Goal: Task Accomplishment & Management: Use online tool/utility

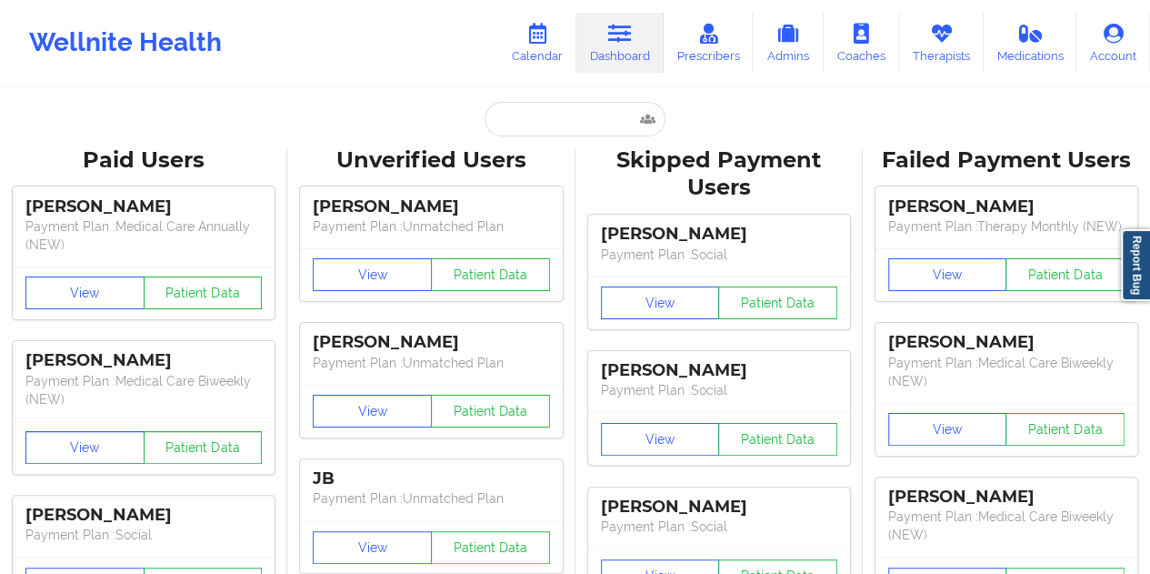
type input "[EMAIL_ADDRESS][DOMAIN_NAME]"
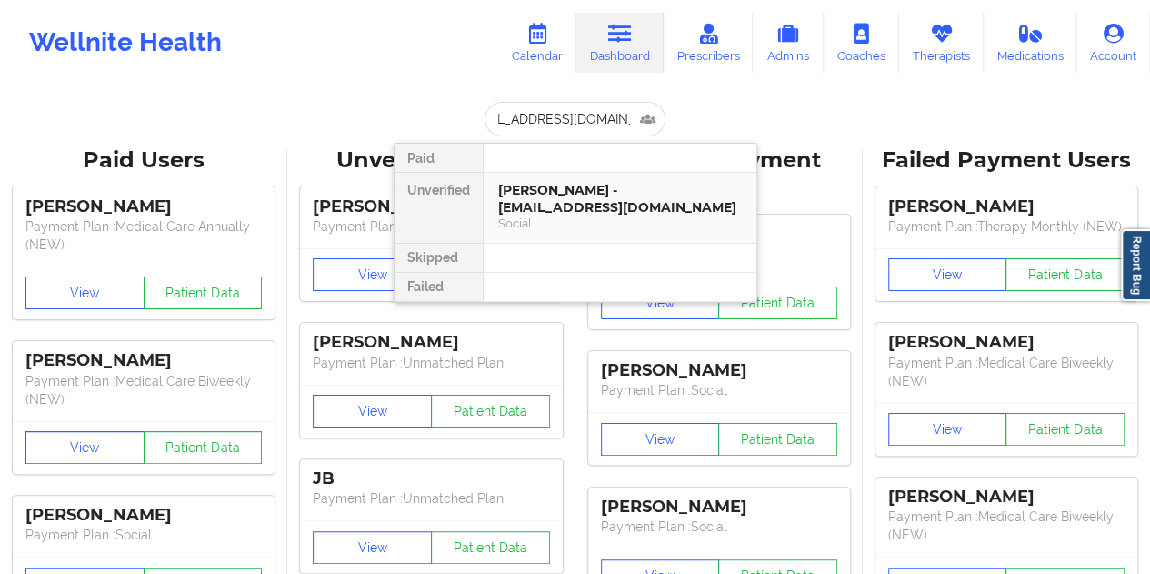
click at [628, 225] on div "Social" at bounding box center [620, 223] width 244 height 15
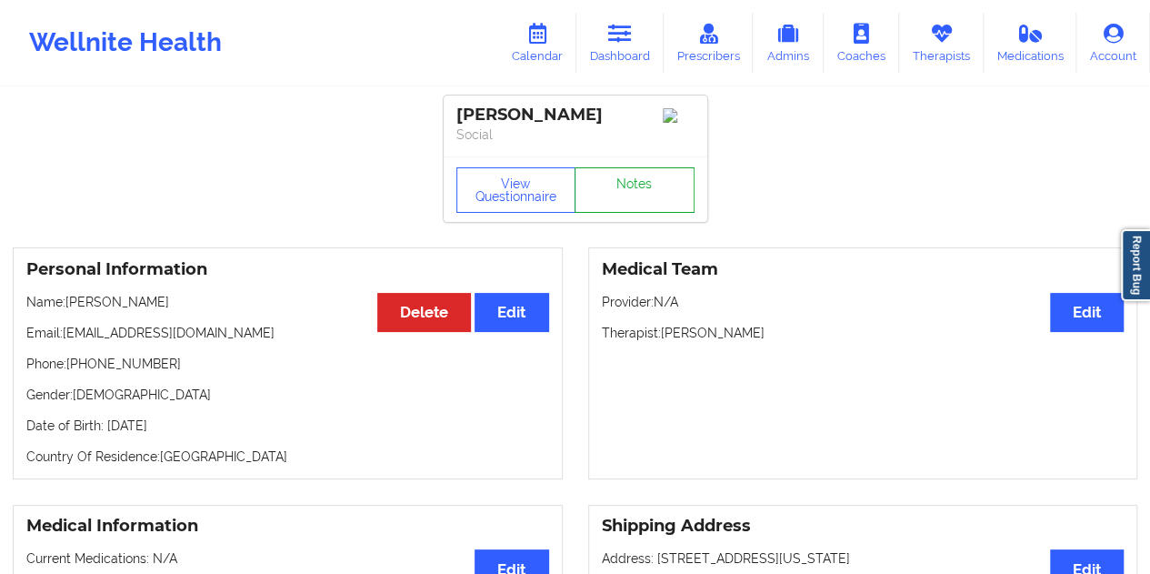
click at [633, 190] on link "Notes" at bounding box center [635, 189] width 120 height 45
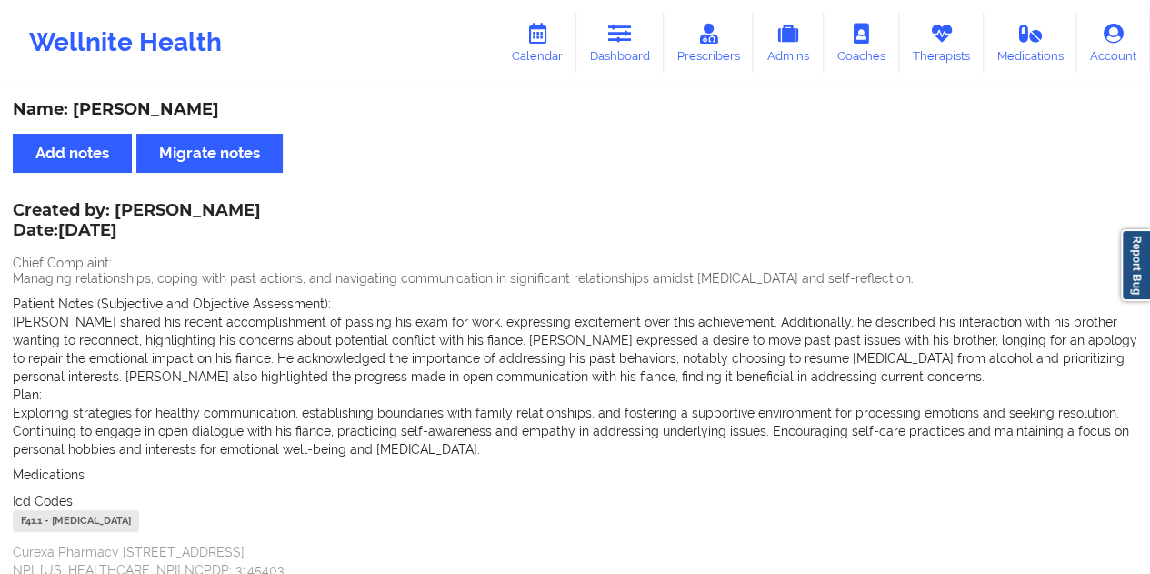
click at [245, 111] on div "Name: [PERSON_NAME]" at bounding box center [575, 109] width 1125 height 21
click at [246, 110] on div "Name: [PERSON_NAME]" at bounding box center [575, 109] width 1125 height 21
click at [229, 108] on div "Name: [PERSON_NAME]" at bounding box center [575, 109] width 1125 height 21
click at [229, 109] on div "Name: [PERSON_NAME]" at bounding box center [575, 109] width 1125 height 21
copy div "[PERSON_NAME]"
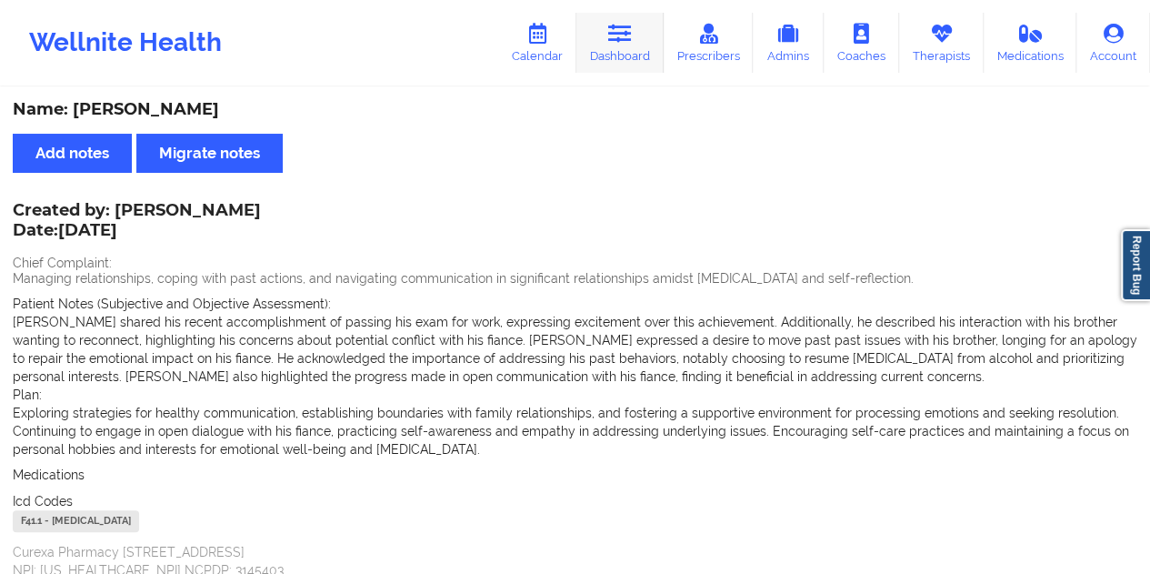
click at [632, 31] on icon at bounding box center [620, 34] width 24 height 20
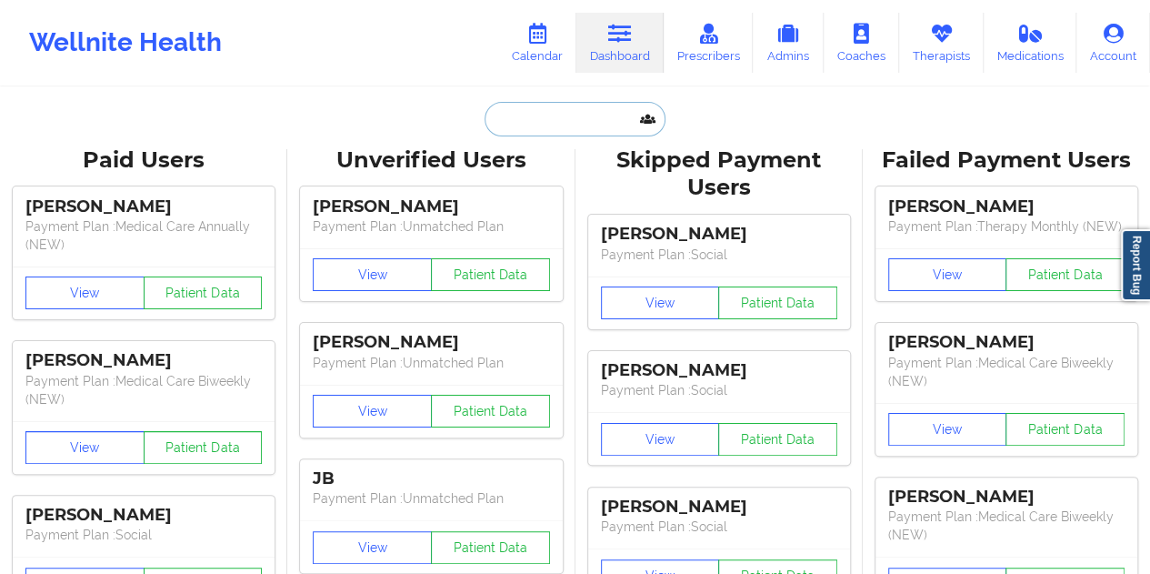
click at [553, 115] on input "text" at bounding box center [575, 119] width 180 height 35
paste input "[EMAIL_ADDRESS][DOMAIN_NAME]"
type input "[EMAIL_ADDRESS][DOMAIN_NAME]"
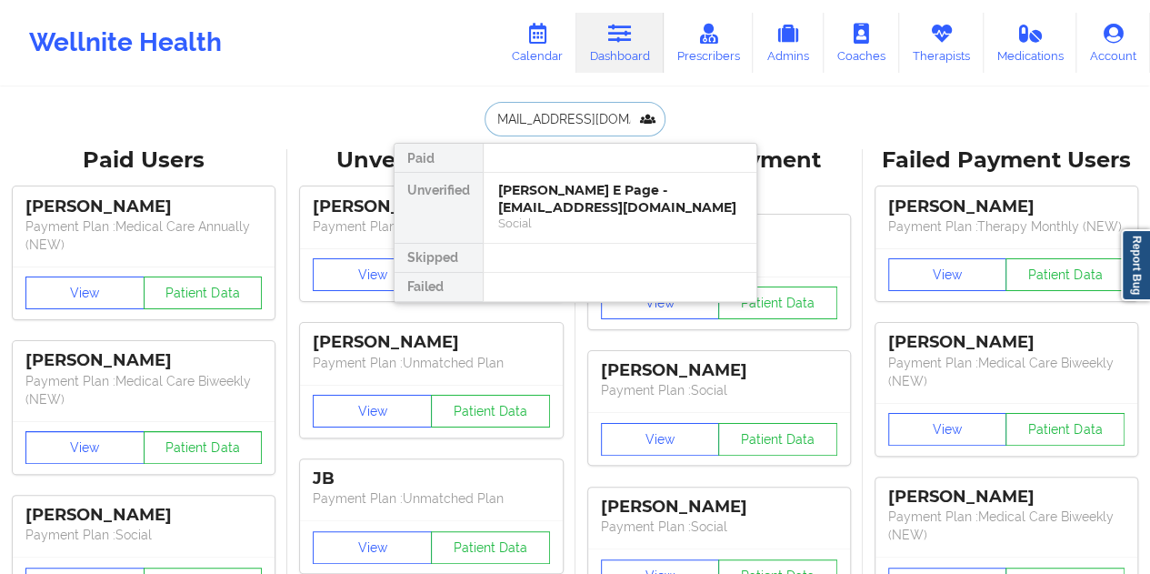
click at [598, 201] on div "[PERSON_NAME] E Page - [EMAIL_ADDRESS][DOMAIN_NAME]" at bounding box center [620, 199] width 244 height 34
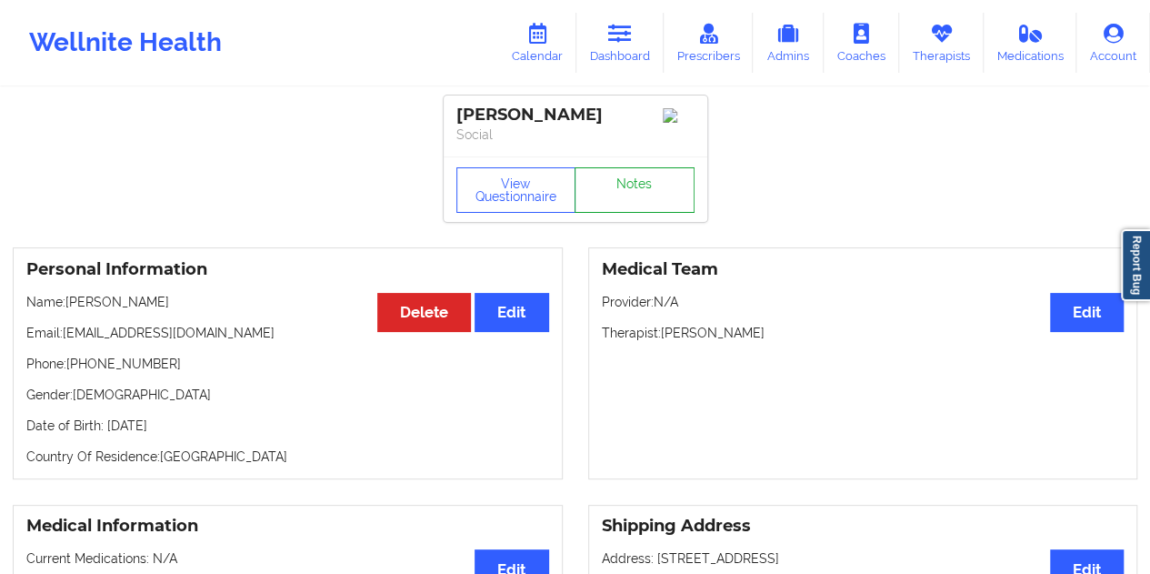
click at [607, 196] on link "Notes" at bounding box center [635, 189] width 120 height 45
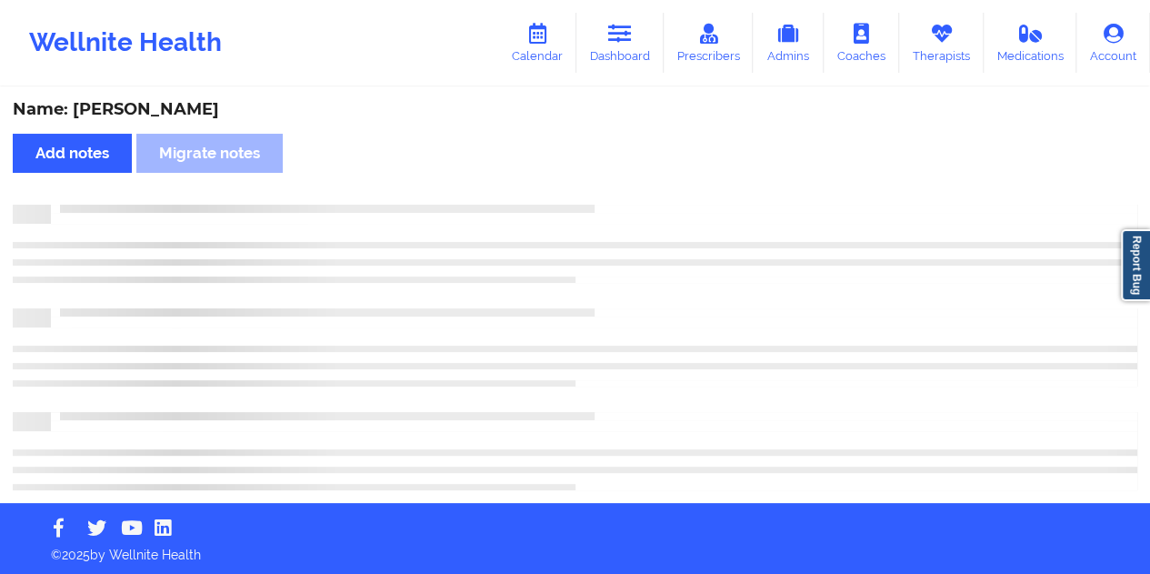
click at [178, 117] on div "Name: [PERSON_NAME]" at bounding box center [575, 109] width 1125 height 21
copy div "Page"
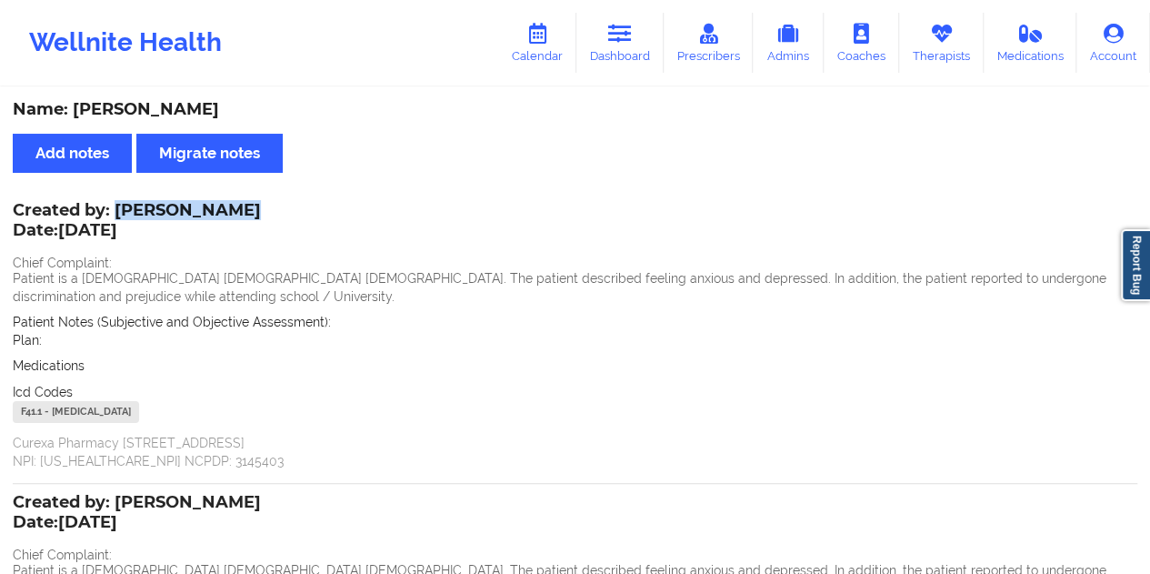
drag, startPoint x: 116, startPoint y: 208, endPoint x: 233, endPoint y: 208, distance: 116.4
click at [233, 208] on div "Created by: [PERSON_NAME] Date: [DATE]" at bounding box center [137, 222] width 248 height 42
copy div "[PERSON_NAME]"
drag, startPoint x: 626, startPoint y: 46, endPoint x: 627, endPoint y: 65, distance: 18.2
click at [627, 48] on link "Dashboard" at bounding box center [620, 43] width 87 height 60
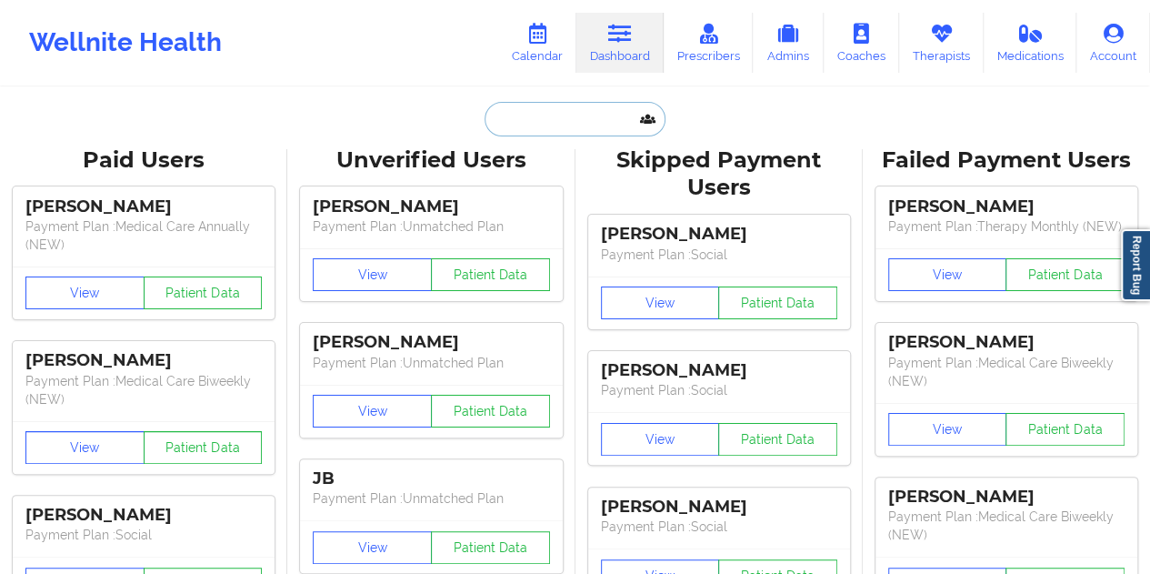
drag, startPoint x: 616, startPoint y: 78, endPoint x: 567, endPoint y: 112, distance: 58.8
click at [567, 113] on input "text" at bounding box center [575, 119] width 180 height 35
paste input "[EMAIL_ADDRESS][DOMAIN_NAME]"
type input "[EMAIL_ADDRESS][DOMAIN_NAME]"
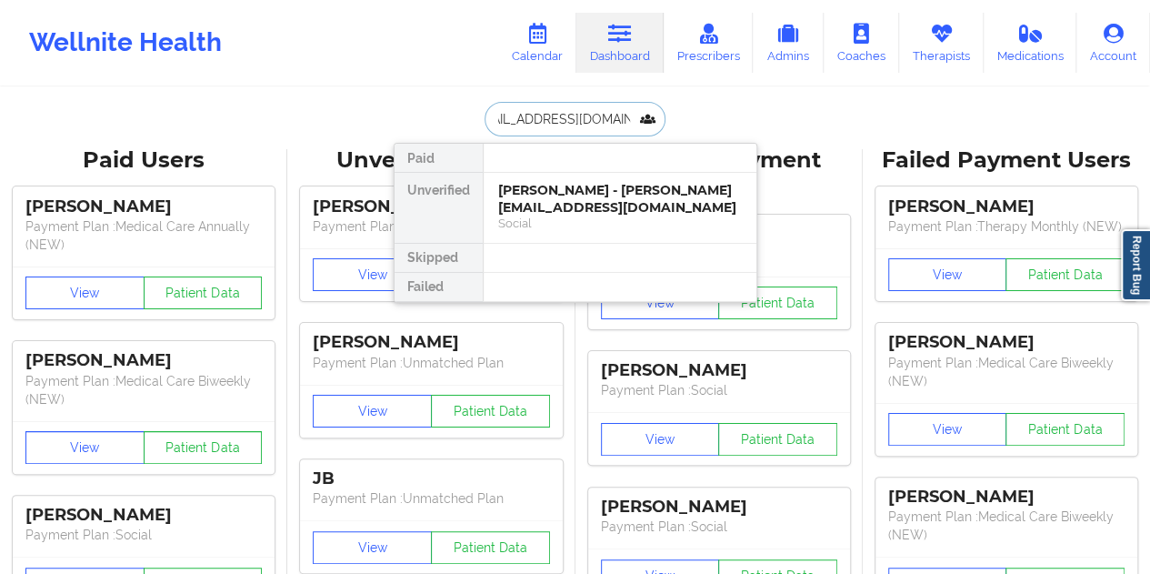
click at [578, 200] on div "[PERSON_NAME] - [PERSON_NAME][EMAIL_ADDRESS][DOMAIN_NAME]" at bounding box center [620, 199] width 244 height 34
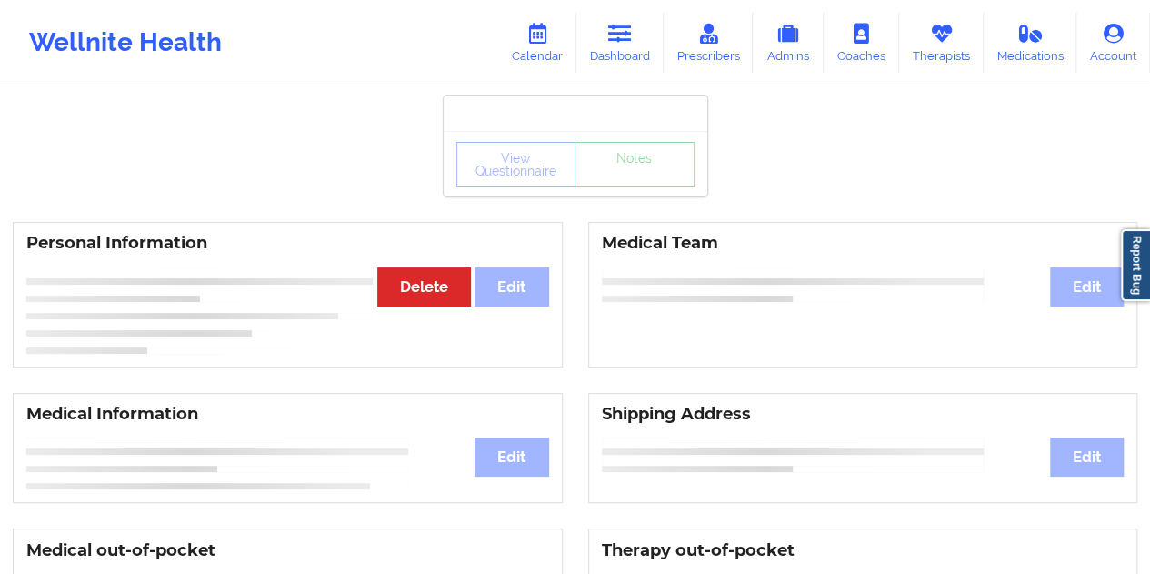
click at [618, 176] on div "View Questionnaire Notes" at bounding box center [576, 164] width 238 height 45
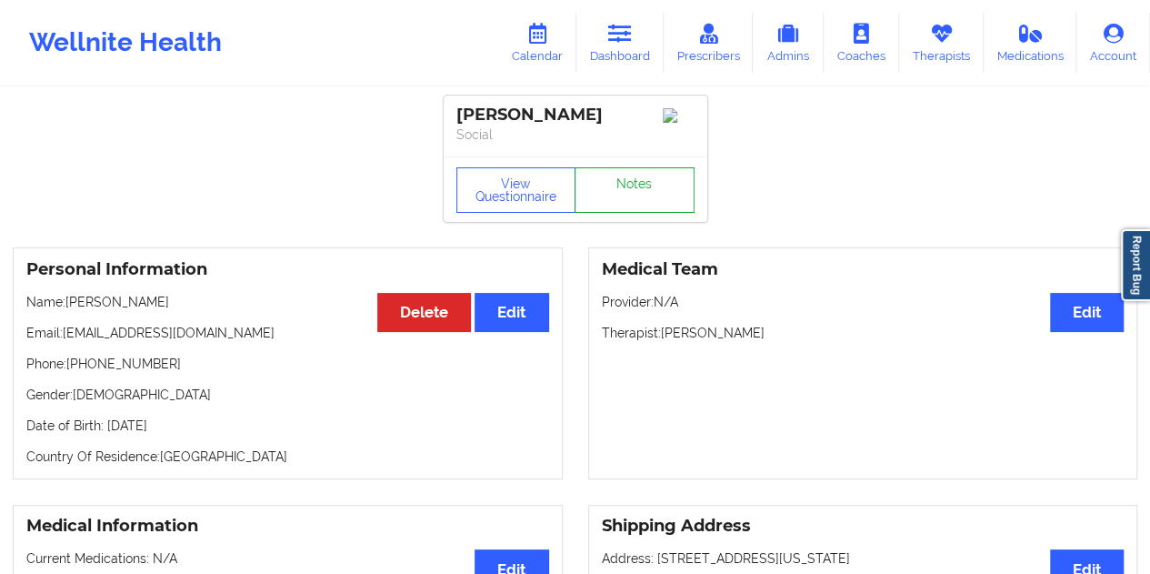
click at [626, 200] on link "Notes" at bounding box center [635, 189] width 120 height 45
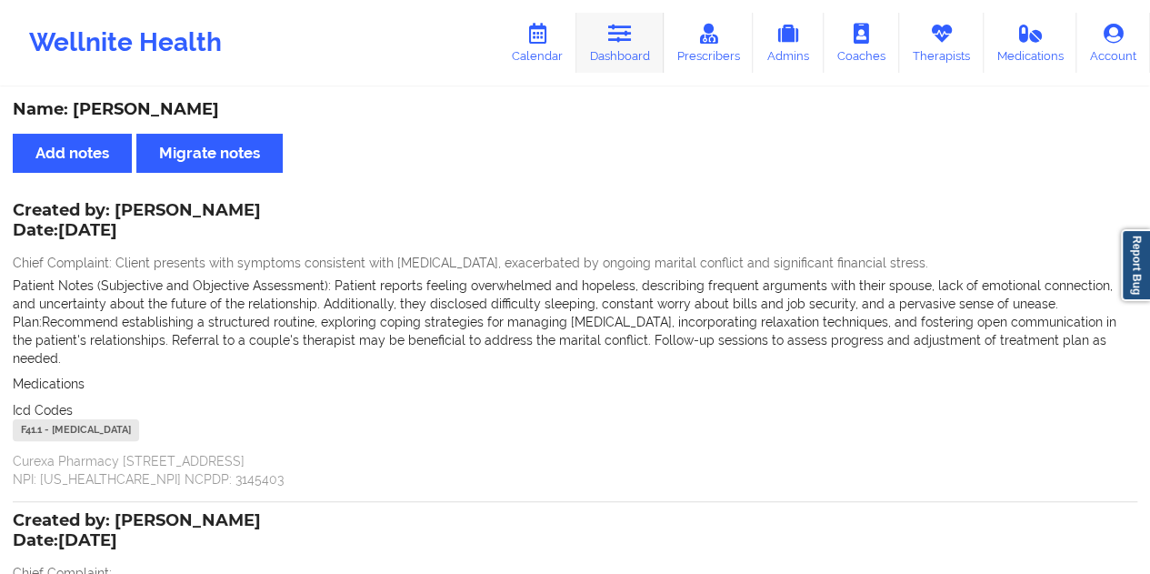
drag, startPoint x: 622, startPoint y: 35, endPoint x: 604, endPoint y: 55, distance: 26.4
click at [622, 35] on icon at bounding box center [620, 34] width 24 height 20
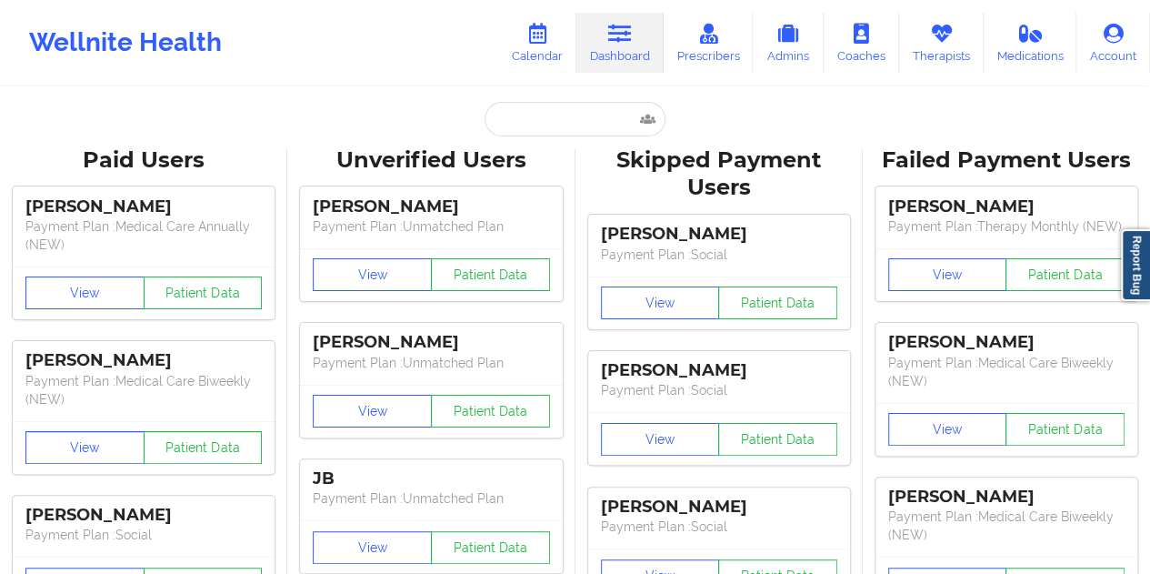
click at [553, 126] on input "text" at bounding box center [575, 119] width 180 height 35
paste input "[EMAIL_ADDRESS][DOMAIN_NAME]"
type input "[EMAIL_ADDRESS][DOMAIN_NAME]"
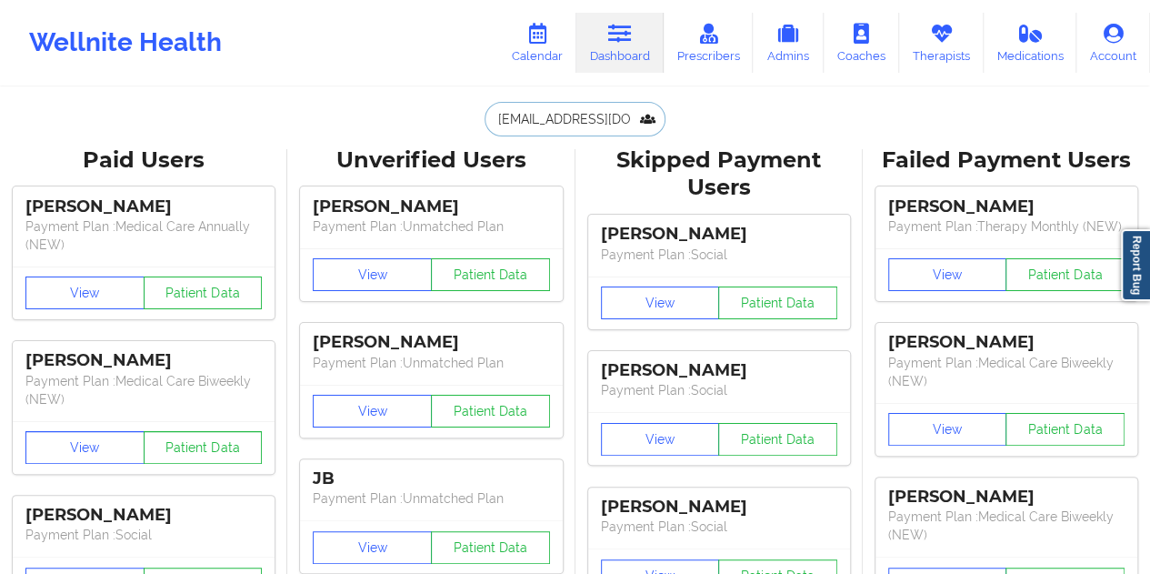
scroll to position [0, 1]
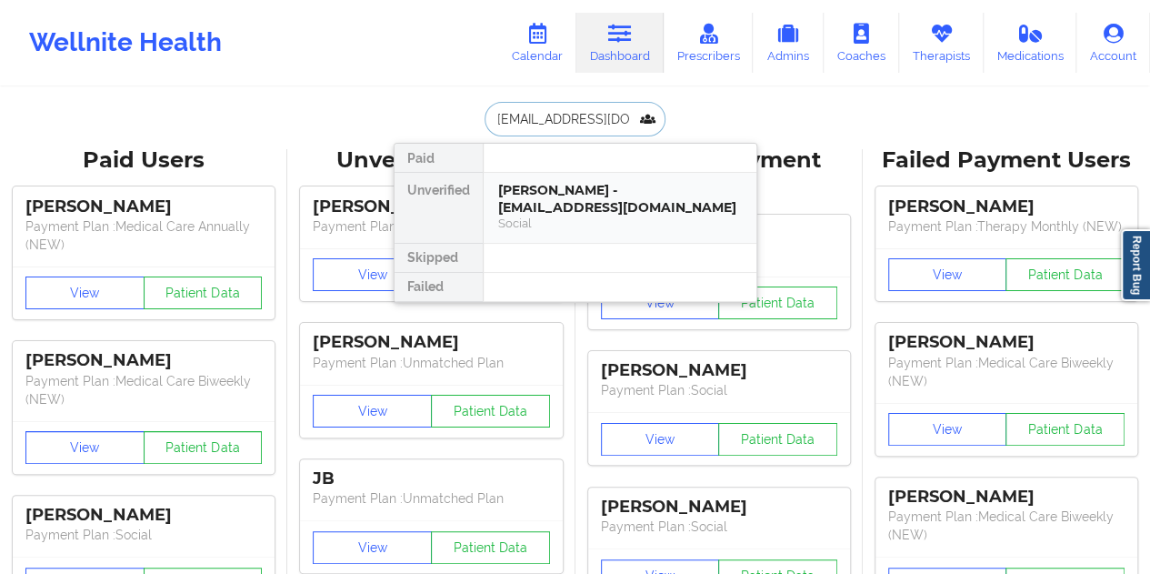
click at [580, 190] on div "[PERSON_NAME] - [EMAIL_ADDRESS][DOMAIN_NAME]" at bounding box center [620, 199] width 244 height 34
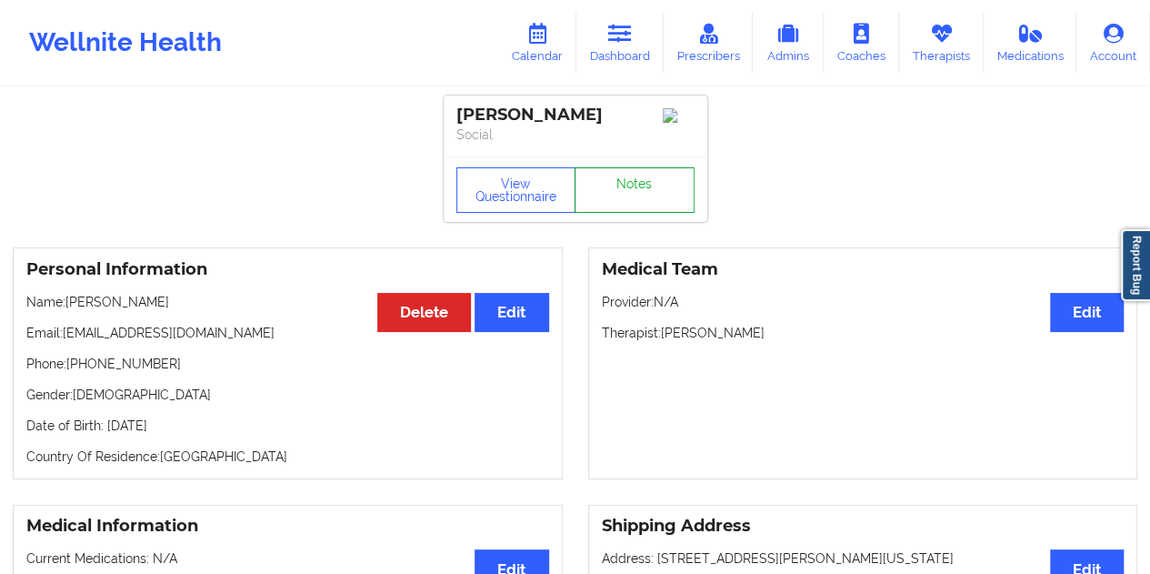
click at [613, 186] on link "Notes" at bounding box center [635, 189] width 120 height 45
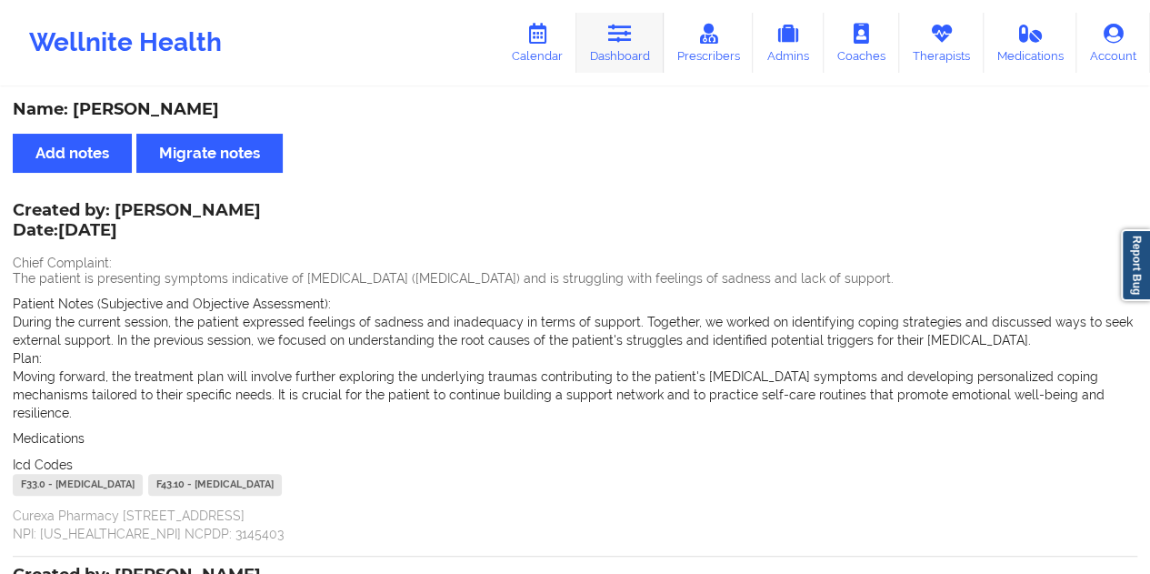
click at [610, 45] on link "Dashboard" at bounding box center [620, 43] width 87 height 60
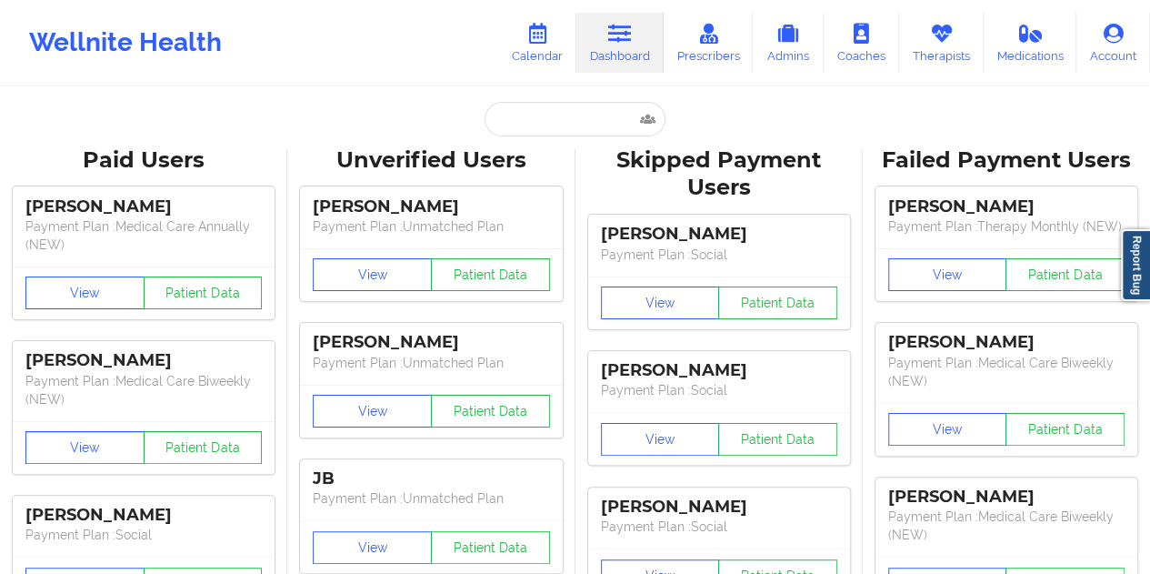
click at [585, 108] on input "text" at bounding box center [575, 119] width 180 height 35
type input "[EMAIL_ADDRESS][DOMAIN_NAME]"
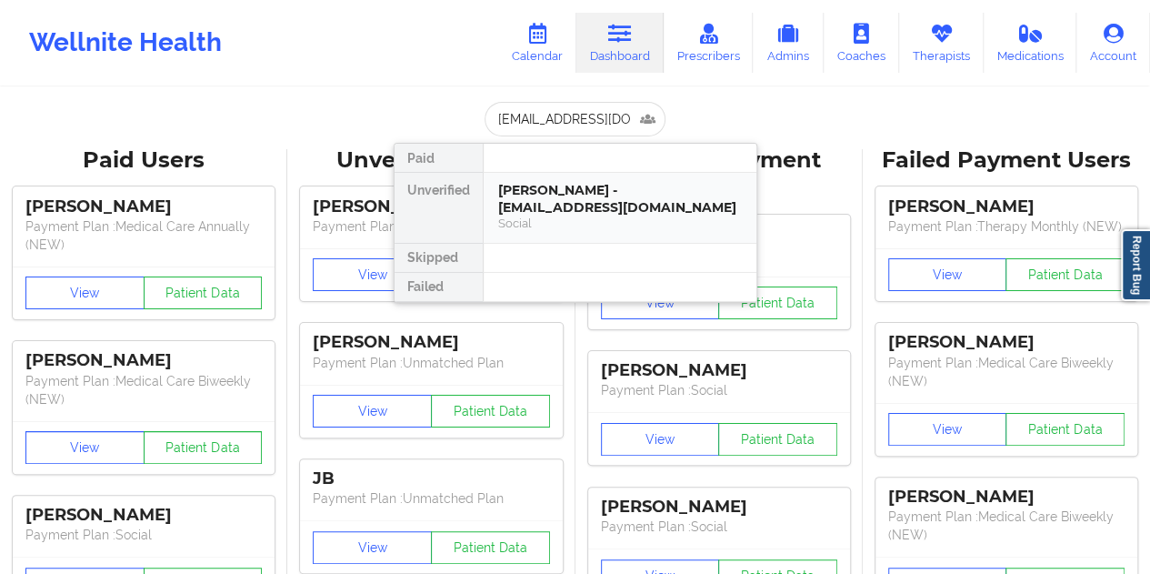
click at [589, 202] on div "[PERSON_NAME] - [EMAIL_ADDRESS][DOMAIN_NAME]" at bounding box center [620, 199] width 244 height 34
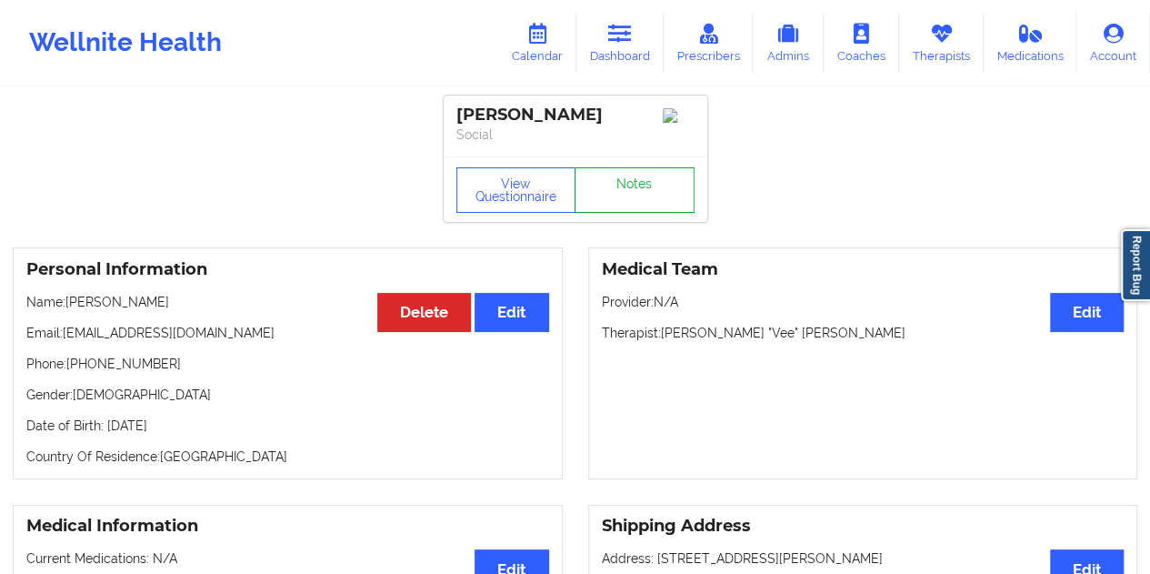
click at [627, 192] on link "Notes" at bounding box center [635, 189] width 120 height 45
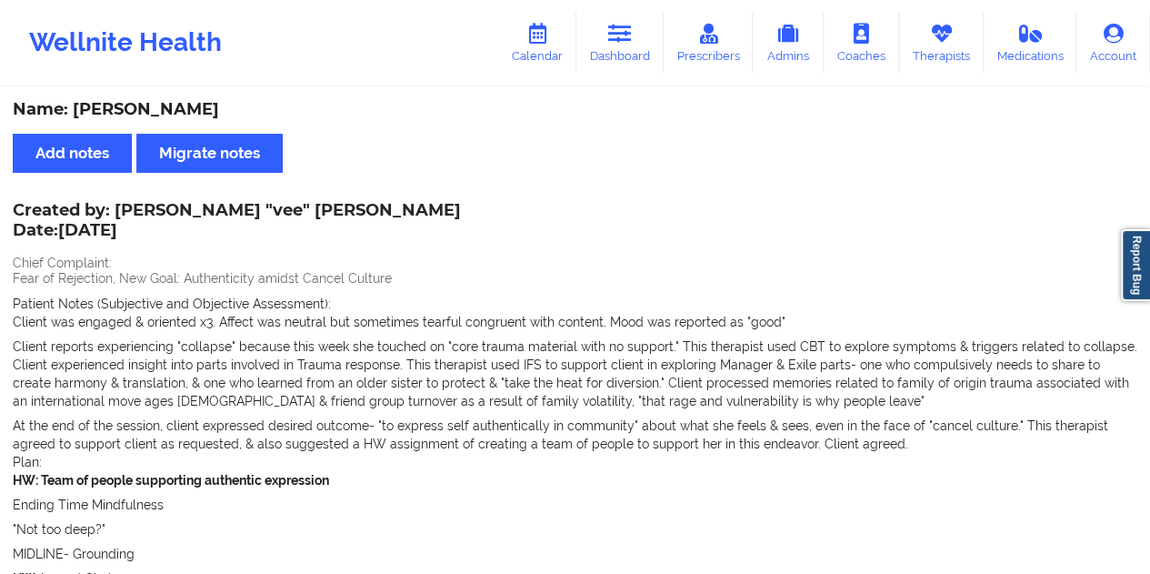
click at [179, 107] on div "Name: [PERSON_NAME]" at bounding box center [575, 109] width 1125 height 21
click at [179, 108] on div "Name: [PERSON_NAME]" at bounding box center [575, 109] width 1125 height 21
copy div "[PERSON_NAME]"
click at [638, 73] on div "Wellnite Health Calendar Dashboard Prescribers Admins Coaches Therapists Medica…" at bounding box center [575, 42] width 1150 height 73
click at [620, 55] on link "Dashboard" at bounding box center [620, 43] width 87 height 60
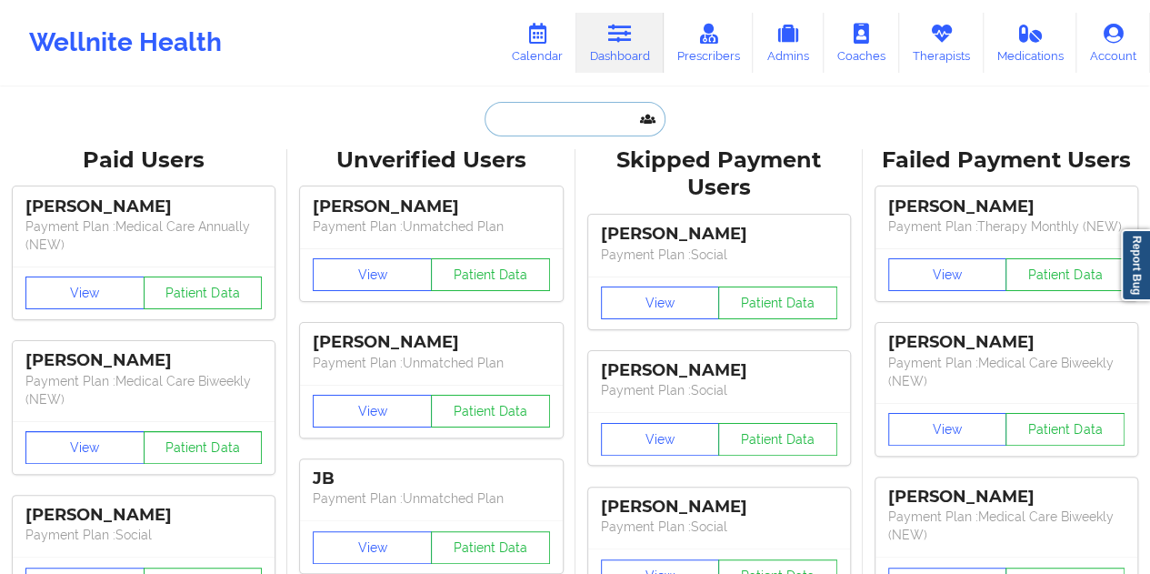
click at [584, 126] on input "text" at bounding box center [575, 119] width 180 height 35
paste input "[EMAIL_ADDRESS][DOMAIN_NAME]"
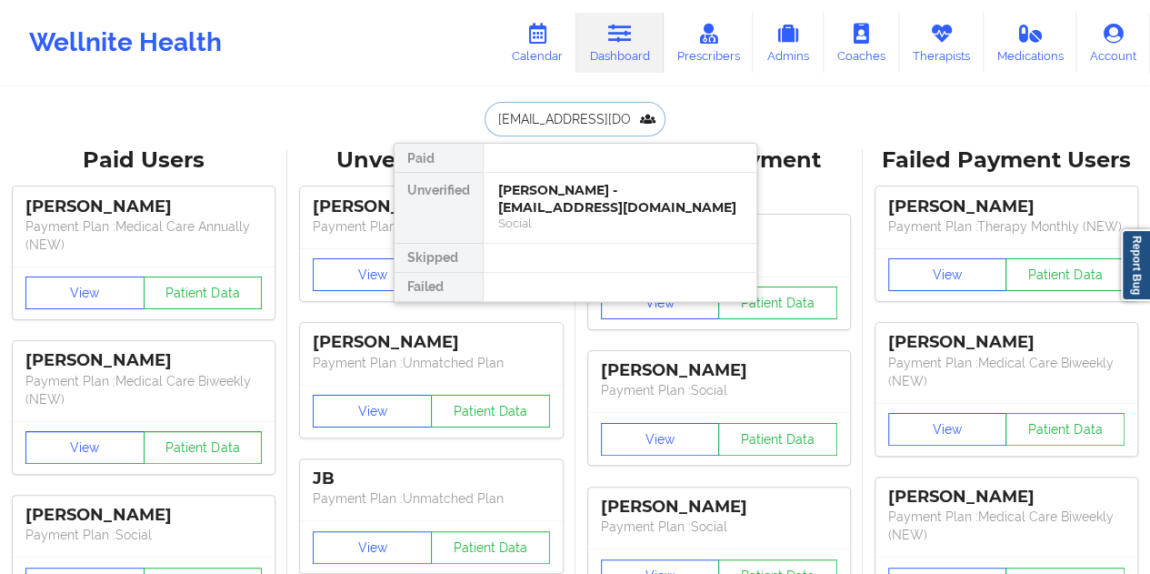
type input "[EMAIL_ADDRESS][DOMAIN_NAME]"
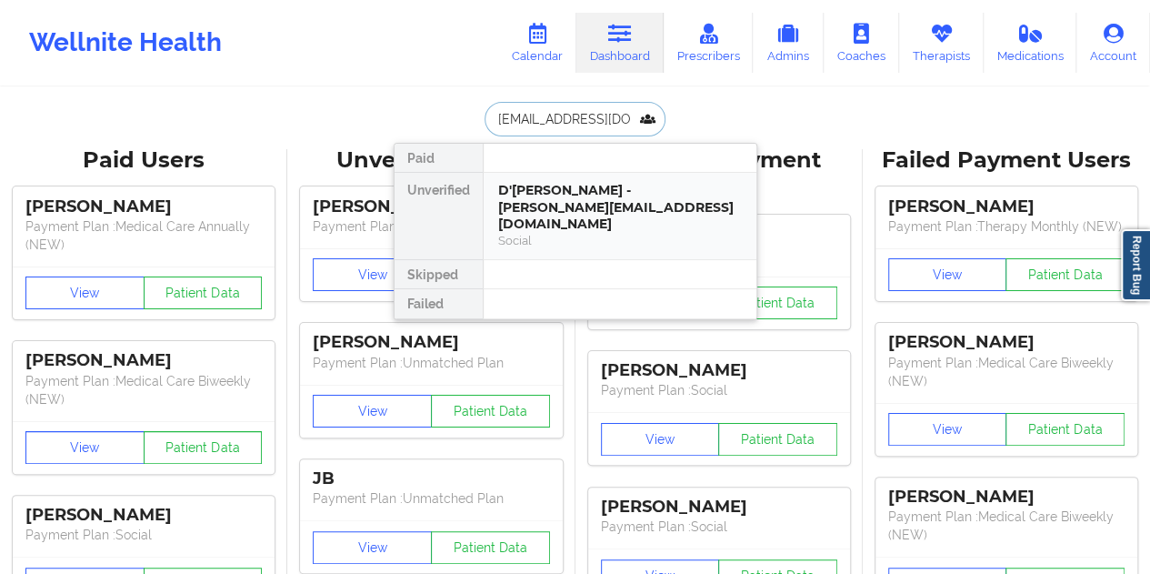
click at [540, 183] on div "D'[PERSON_NAME] - [PERSON_NAME][EMAIL_ADDRESS][DOMAIN_NAME]" at bounding box center [620, 207] width 244 height 51
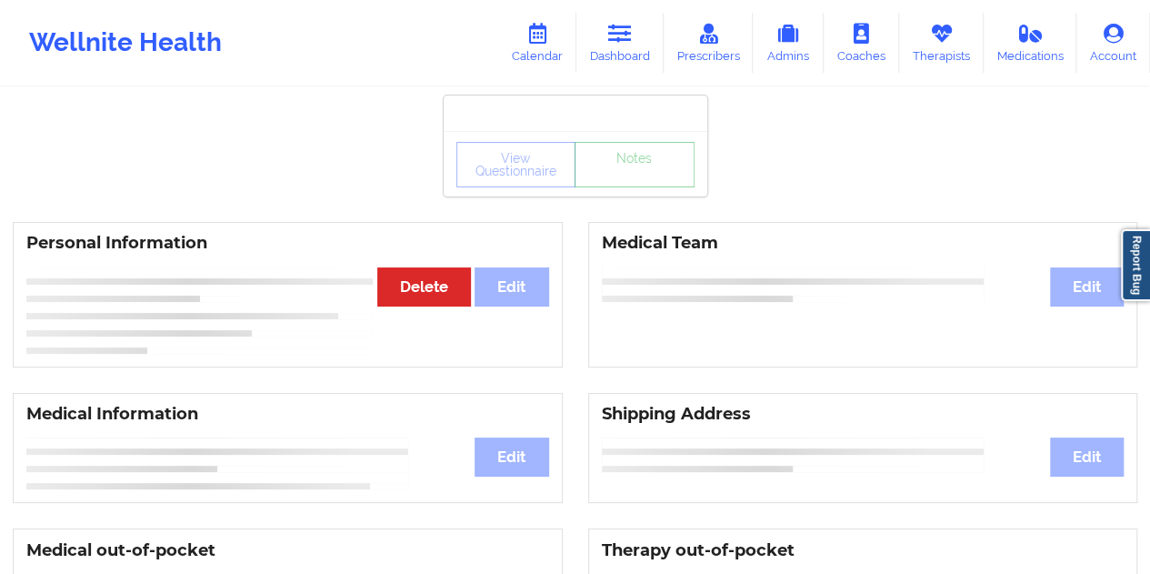
click at [623, 187] on link "Notes" at bounding box center [635, 164] width 120 height 45
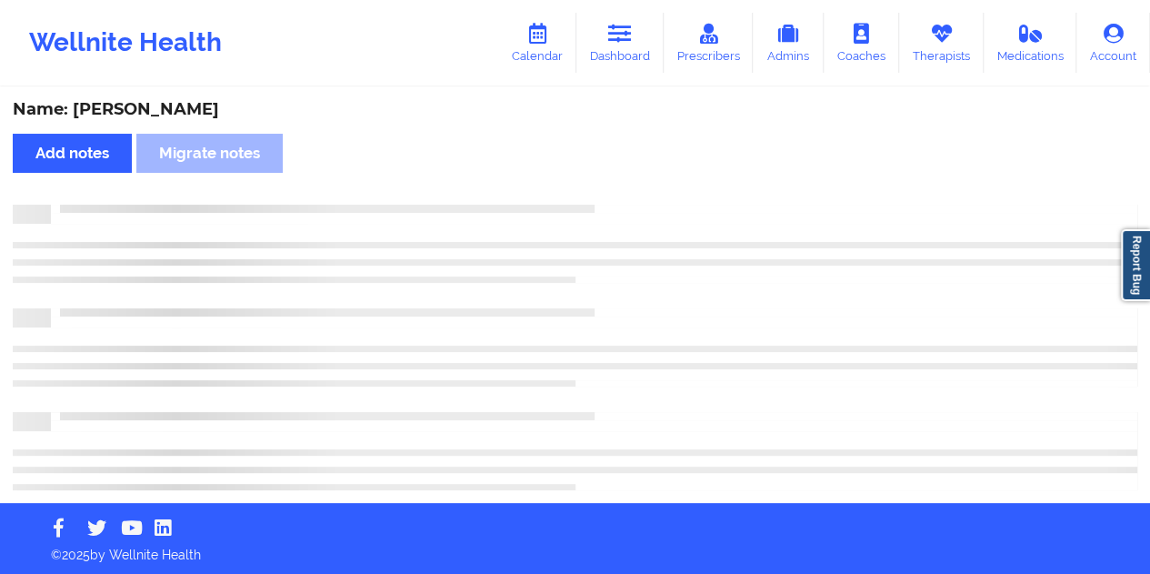
click at [195, 106] on div "Name: [PERSON_NAME]" at bounding box center [575, 109] width 1125 height 21
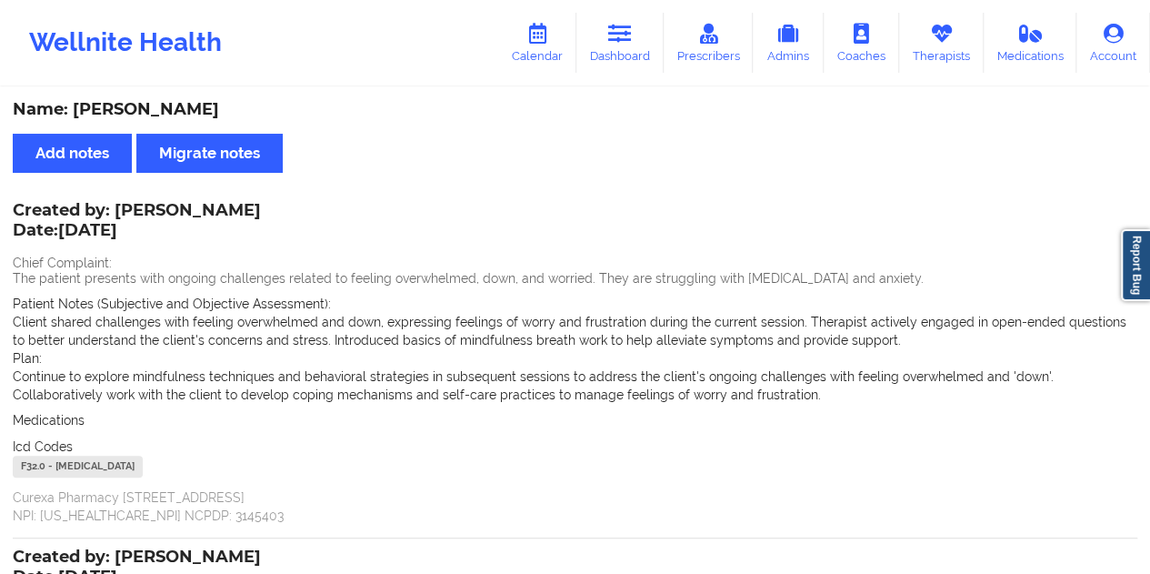
copy div "[PERSON_NAME]"
drag, startPoint x: 629, startPoint y: 45, endPoint x: 618, endPoint y: 69, distance: 27.3
click at [629, 45] on link "Dashboard" at bounding box center [620, 43] width 87 height 60
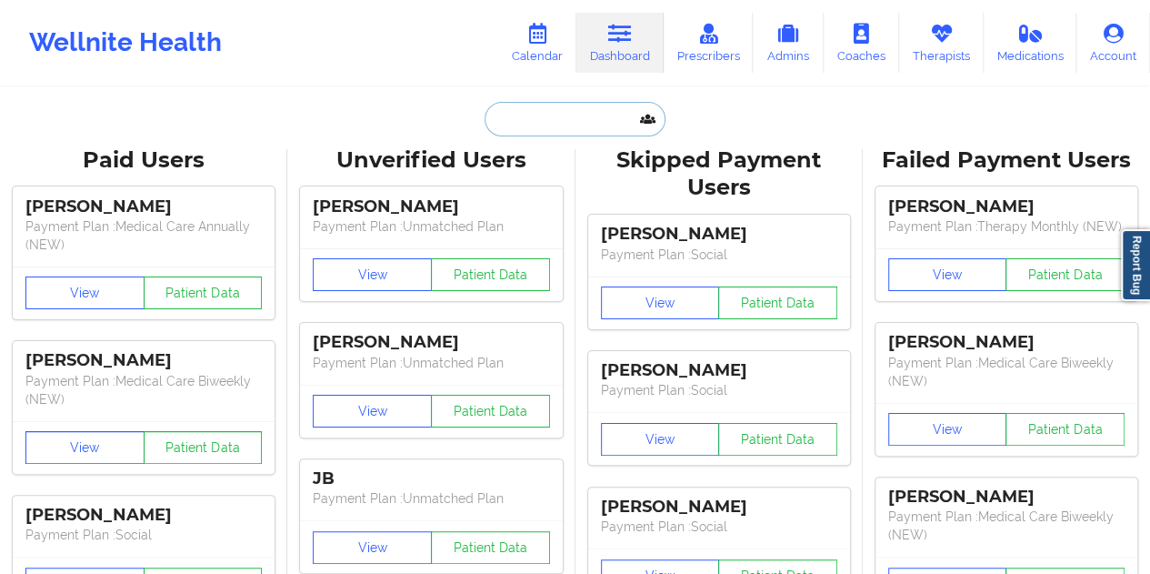
click at [537, 117] on input "text" at bounding box center [575, 119] width 180 height 35
paste input "[EMAIL_ADDRESS][DOMAIN_NAME]"
type input "[EMAIL_ADDRESS][DOMAIN_NAME]"
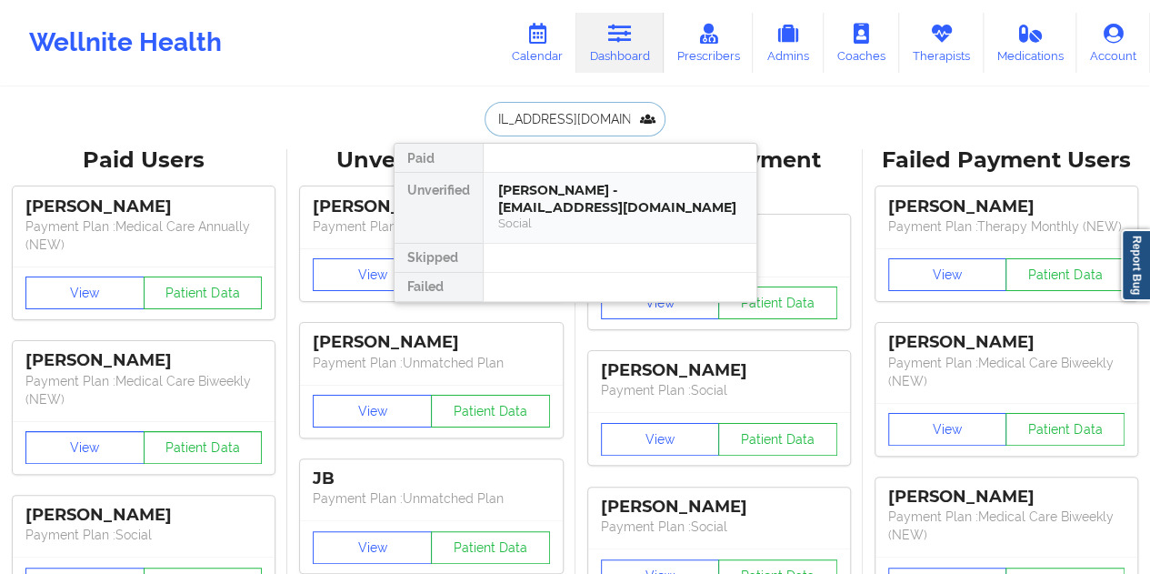
click at [594, 202] on div "[PERSON_NAME] - [EMAIL_ADDRESS][DOMAIN_NAME]" at bounding box center [620, 199] width 244 height 34
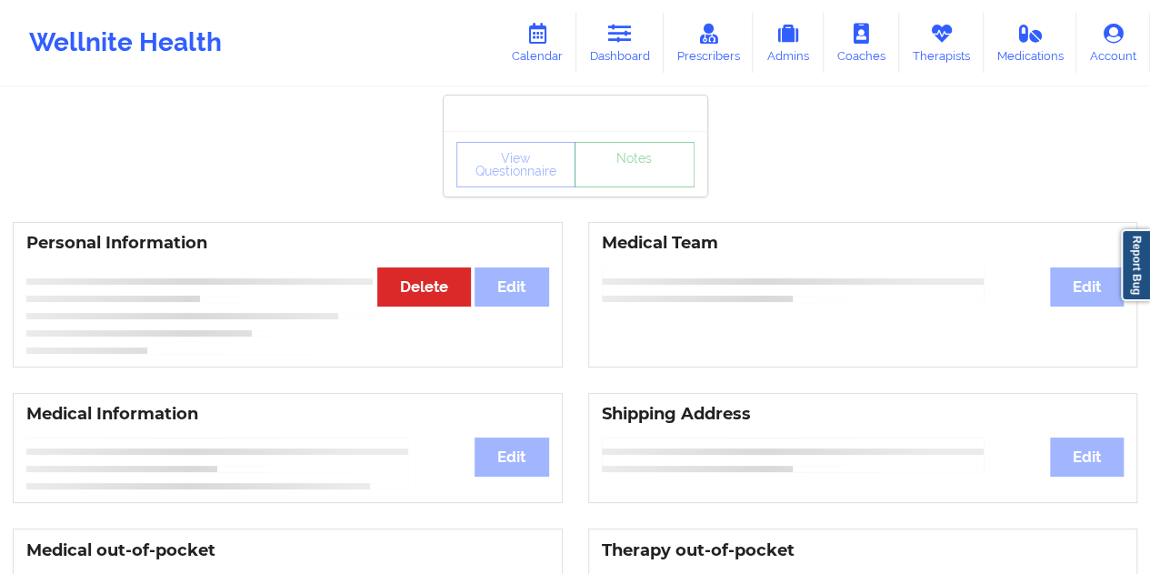
click at [640, 187] on link "Notes" at bounding box center [635, 164] width 120 height 45
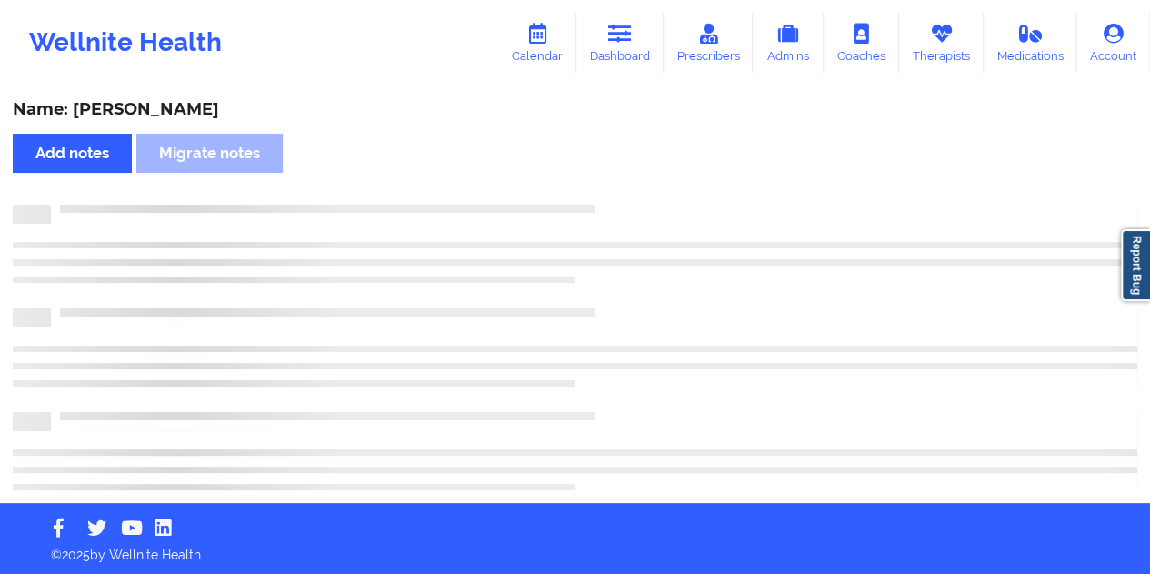
click at [185, 105] on div "Name: [PERSON_NAME]" at bounding box center [575, 109] width 1125 height 21
click at [186, 105] on div "Name: [PERSON_NAME]" at bounding box center [575, 109] width 1125 height 21
copy div "[PERSON_NAME]"
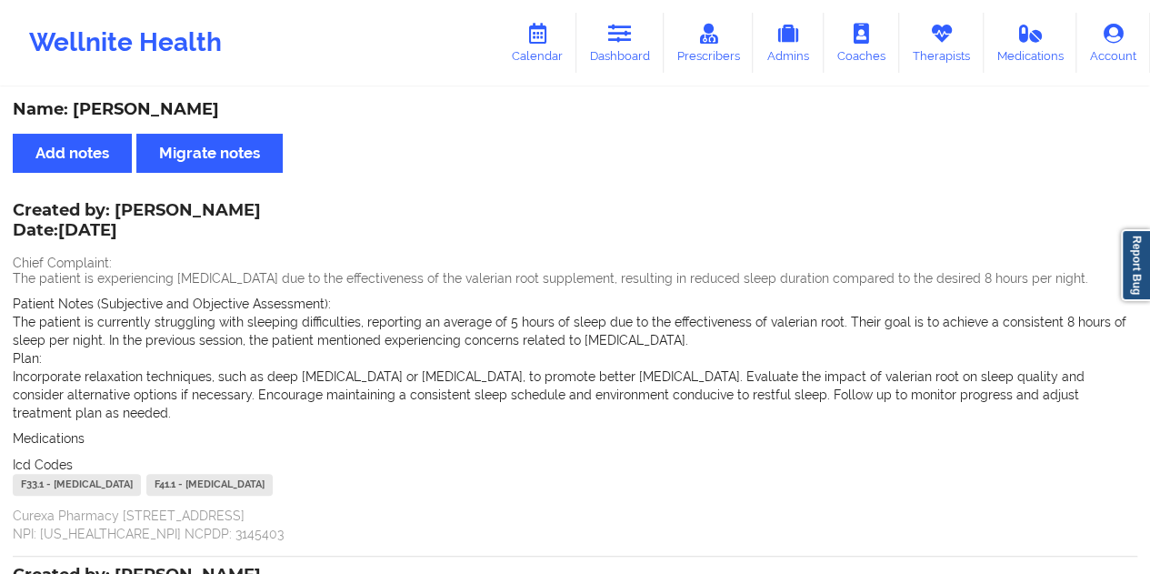
click at [633, 46] on link "Dashboard" at bounding box center [620, 43] width 87 height 60
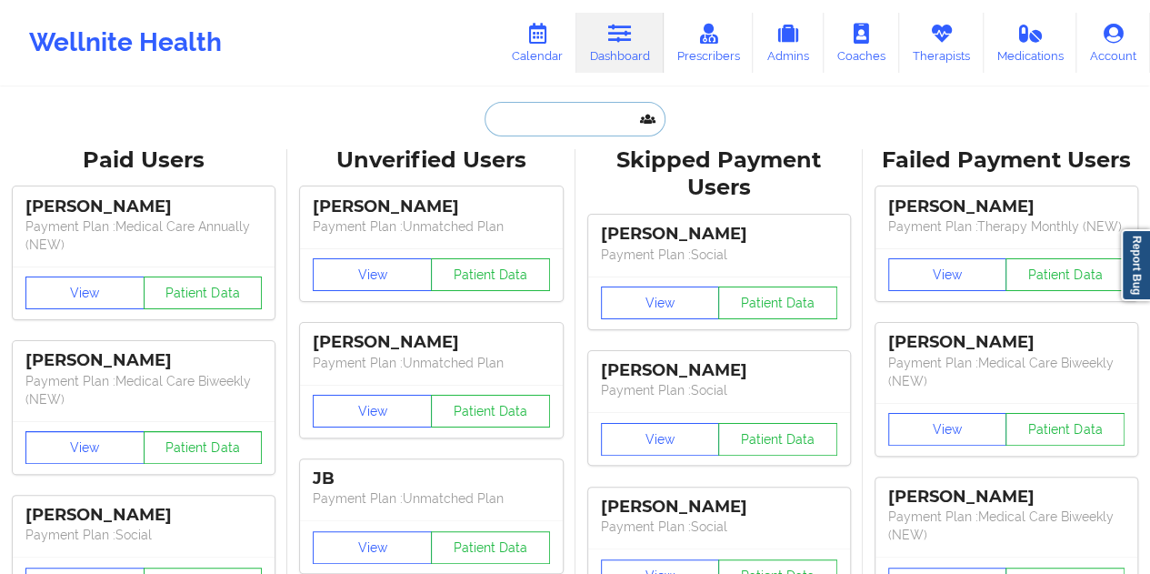
click at [591, 126] on input "text" at bounding box center [575, 119] width 180 height 35
paste input "[EMAIL_ADDRESS][DOMAIN_NAME]"
type input "[EMAIL_ADDRESS][DOMAIN_NAME]"
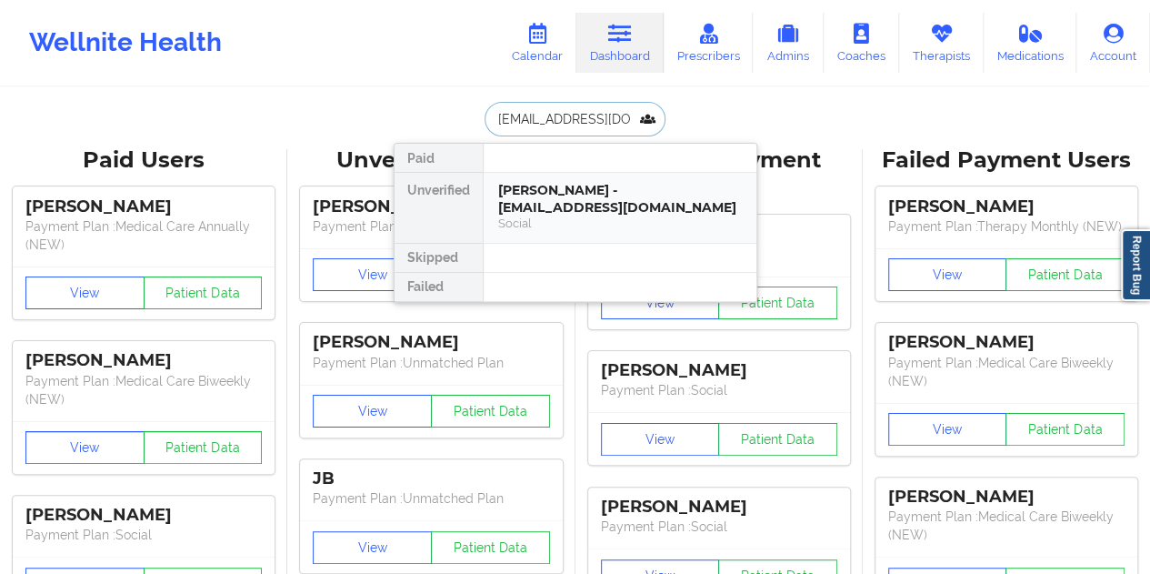
click at [589, 203] on div "[PERSON_NAME] - [EMAIL_ADDRESS][DOMAIN_NAME]" at bounding box center [620, 199] width 244 height 34
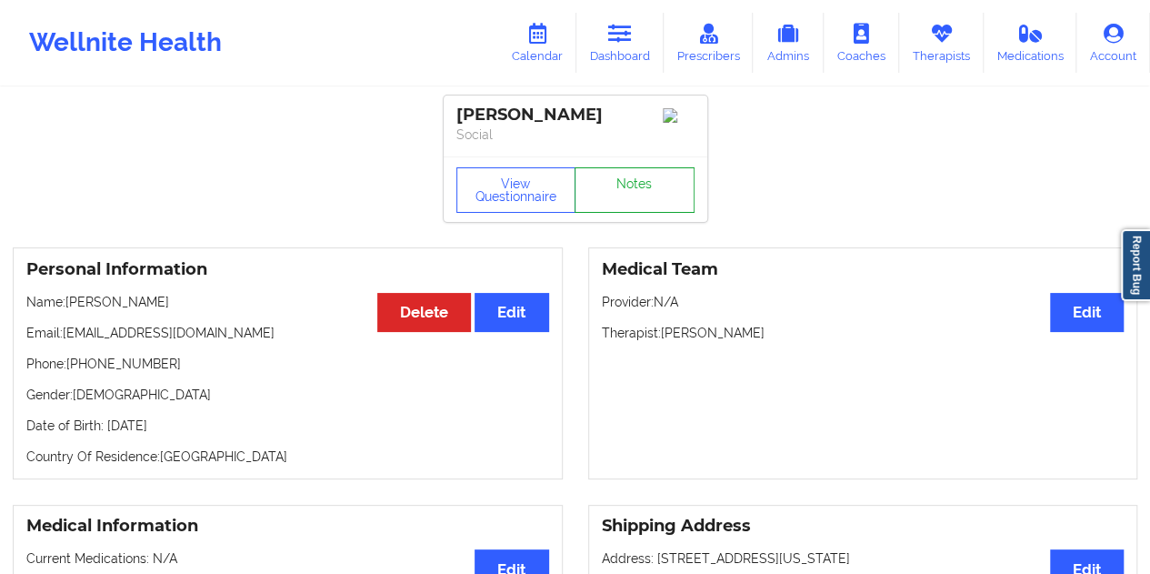
click at [638, 188] on link "Notes" at bounding box center [635, 189] width 120 height 45
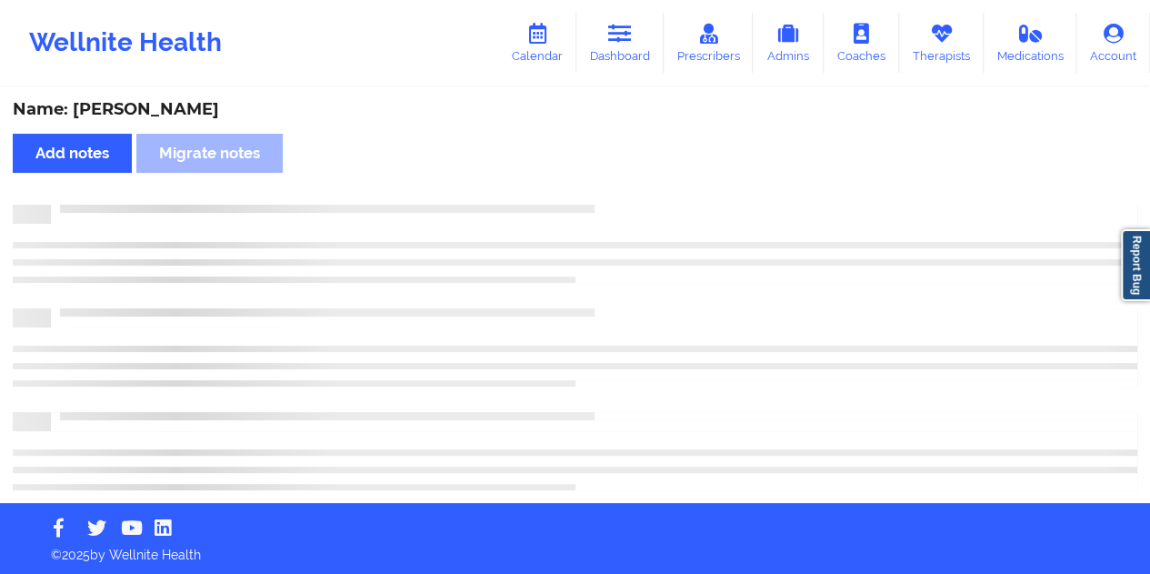
click at [191, 109] on div "Name: [PERSON_NAME]" at bounding box center [575, 109] width 1125 height 21
copy div "[PERSON_NAME]"
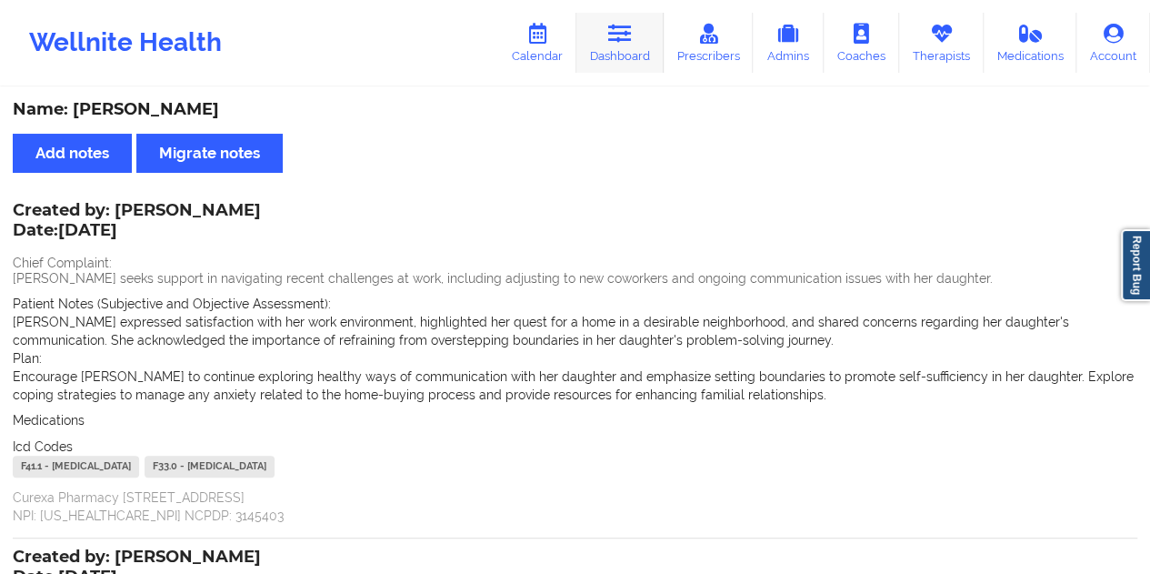
drag, startPoint x: 638, startPoint y: 39, endPoint x: 638, endPoint y: 51, distance: 11.9
click at [638, 39] on link "Dashboard" at bounding box center [620, 43] width 87 height 60
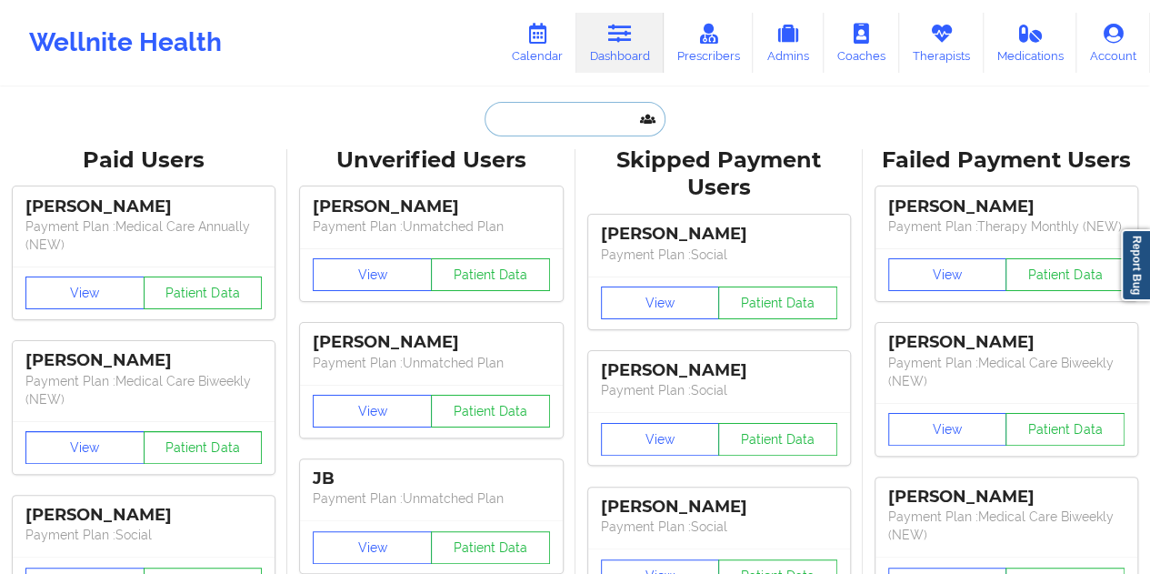
click at [573, 131] on input "text" at bounding box center [575, 119] width 180 height 35
paste input "[EMAIL_ADDRESS][DOMAIN_NAME]"
type input "[EMAIL_ADDRESS][DOMAIN_NAME]"
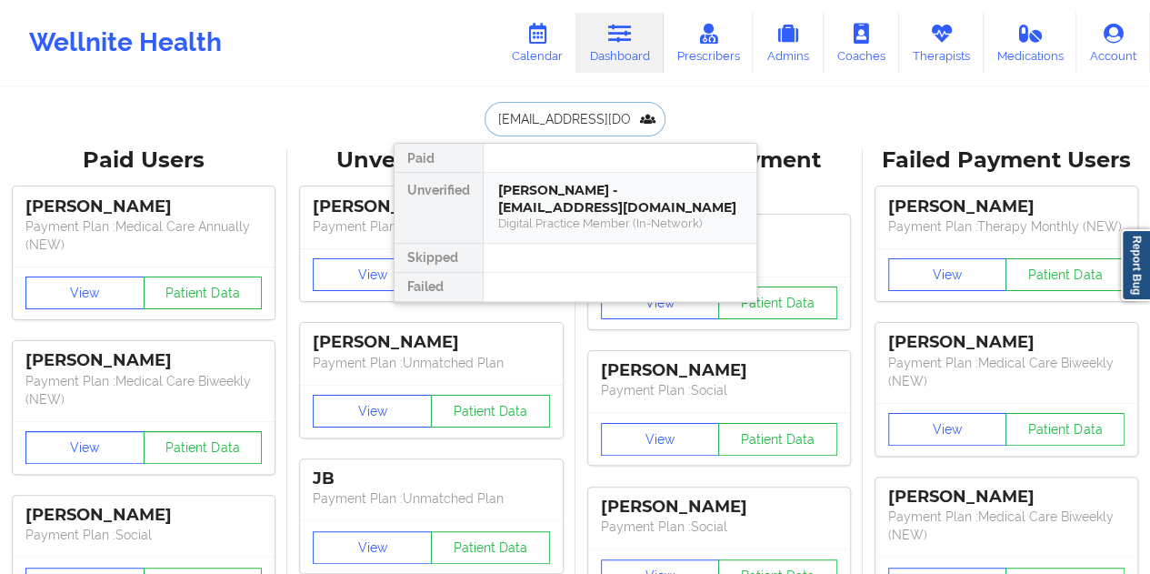
click at [602, 206] on div "[PERSON_NAME] - [EMAIL_ADDRESS][DOMAIN_NAME]" at bounding box center [620, 199] width 244 height 34
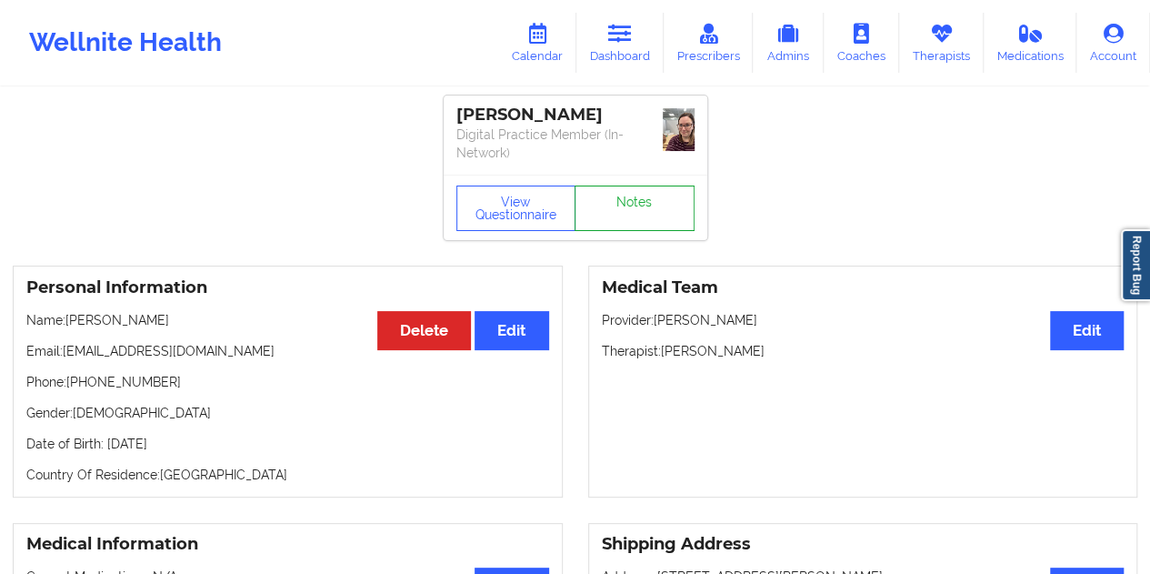
click at [648, 190] on link "Notes" at bounding box center [635, 208] width 120 height 45
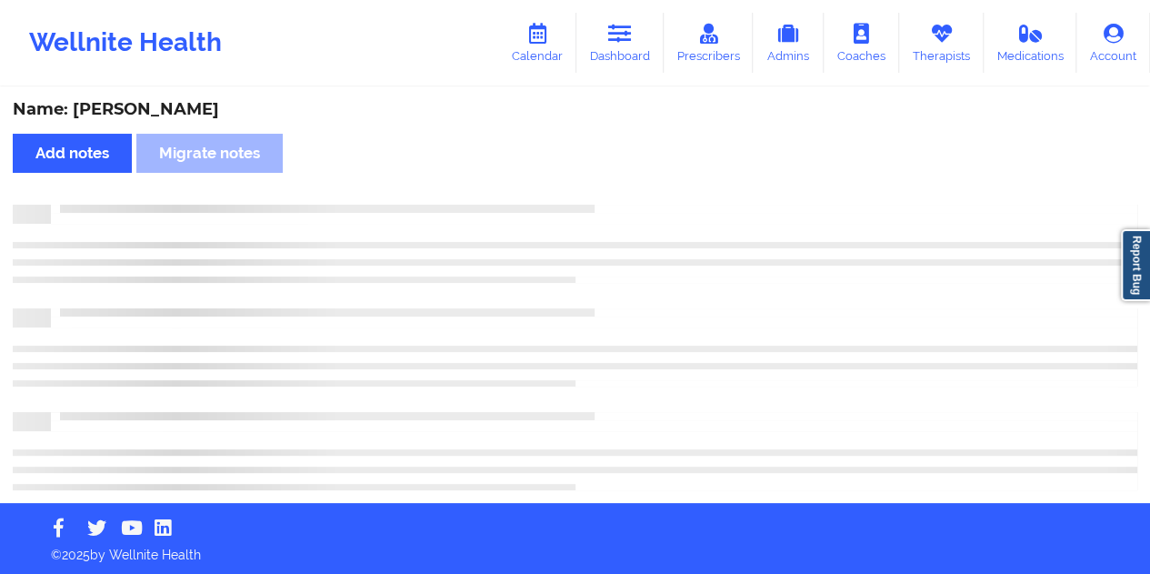
click at [176, 108] on div "Name: [PERSON_NAME]" at bounding box center [575, 109] width 1125 height 21
copy div "[PERSON_NAME]"
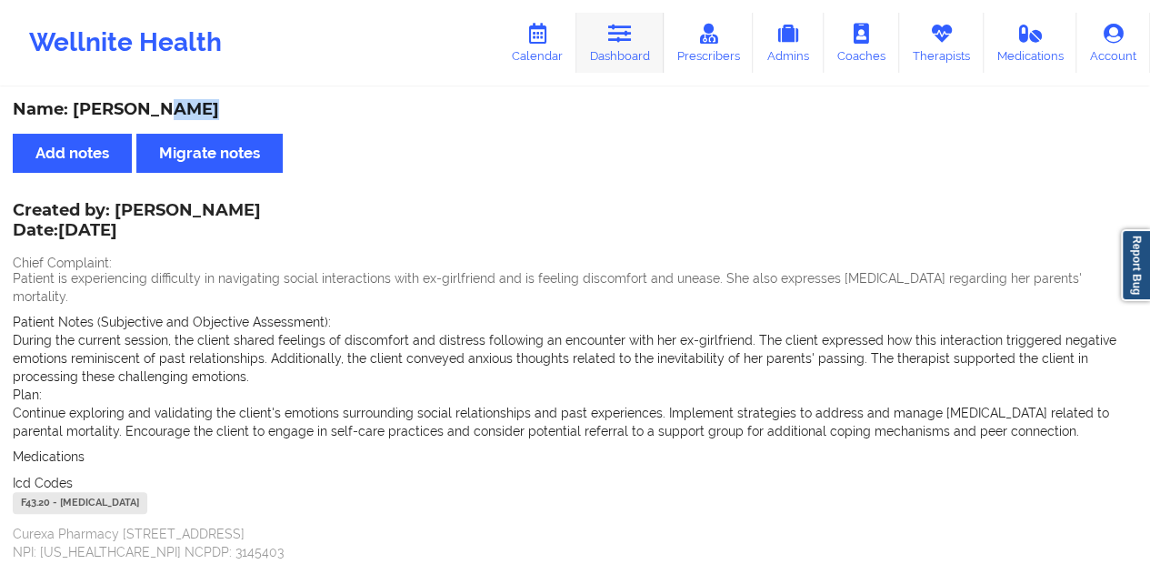
click at [635, 15] on link "Dashboard" at bounding box center [620, 43] width 87 height 60
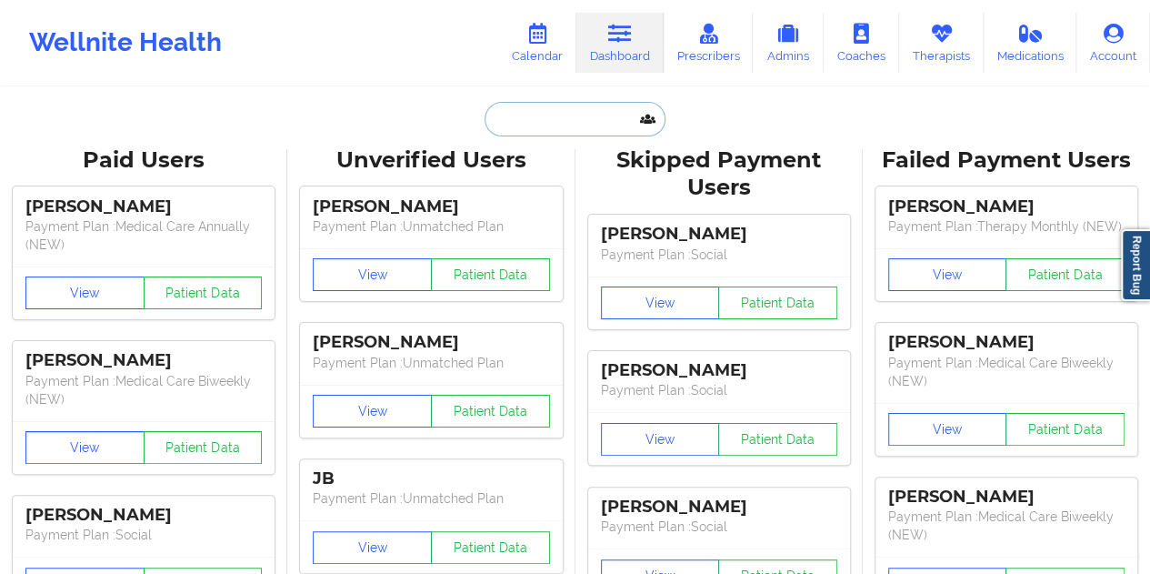
click at [531, 114] on input "text" at bounding box center [575, 119] width 180 height 35
paste input "[EMAIL_ADDRESS][DOMAIN_NAME]"
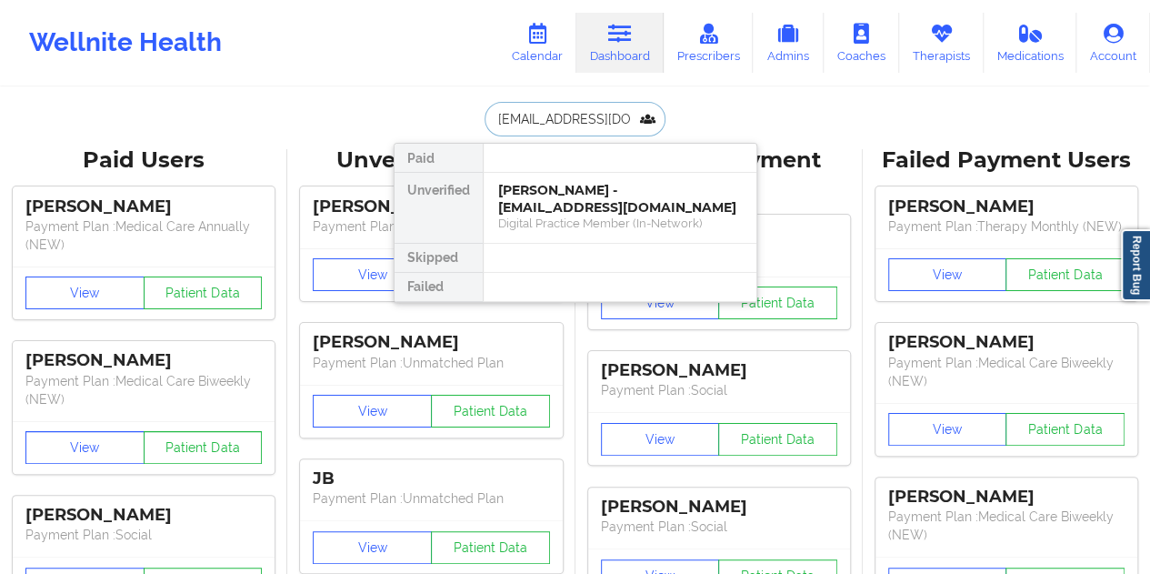
type input "[EMAIL_ADDRESS][DOMAIN_NAME]"
click at [555, 195] on div "[PERSON_NAME] - [PERSON_NAME][EMAIL_ADDRESS][DOMAIN_NAME]" at bounding box center [620, 199] width 244 height 34
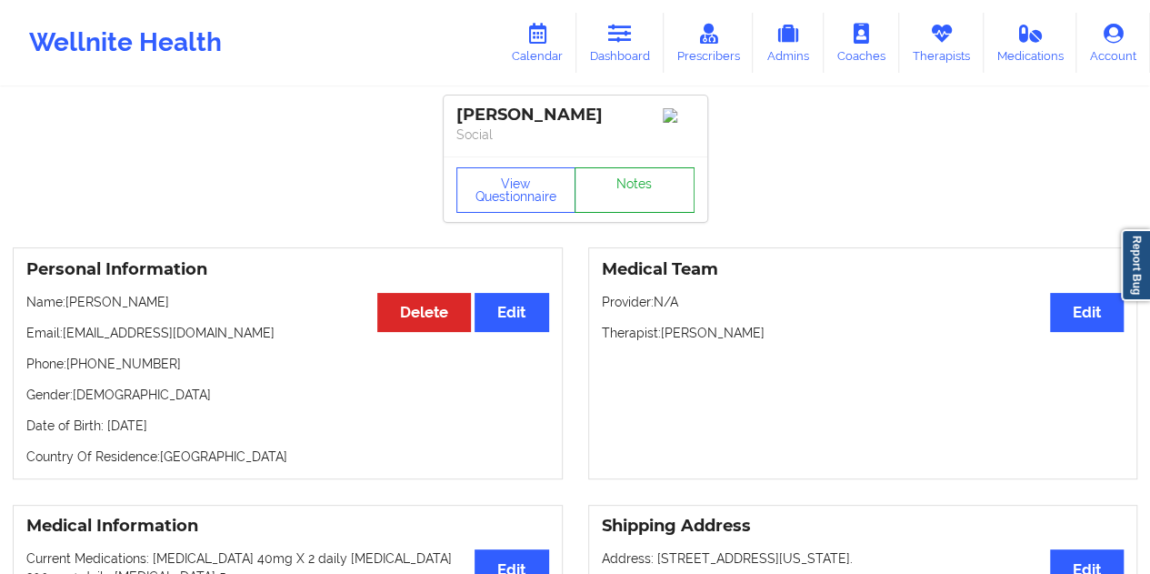
click at [640, 189] on link "Notes" at bounding box center [635, 189] width 120 height 45
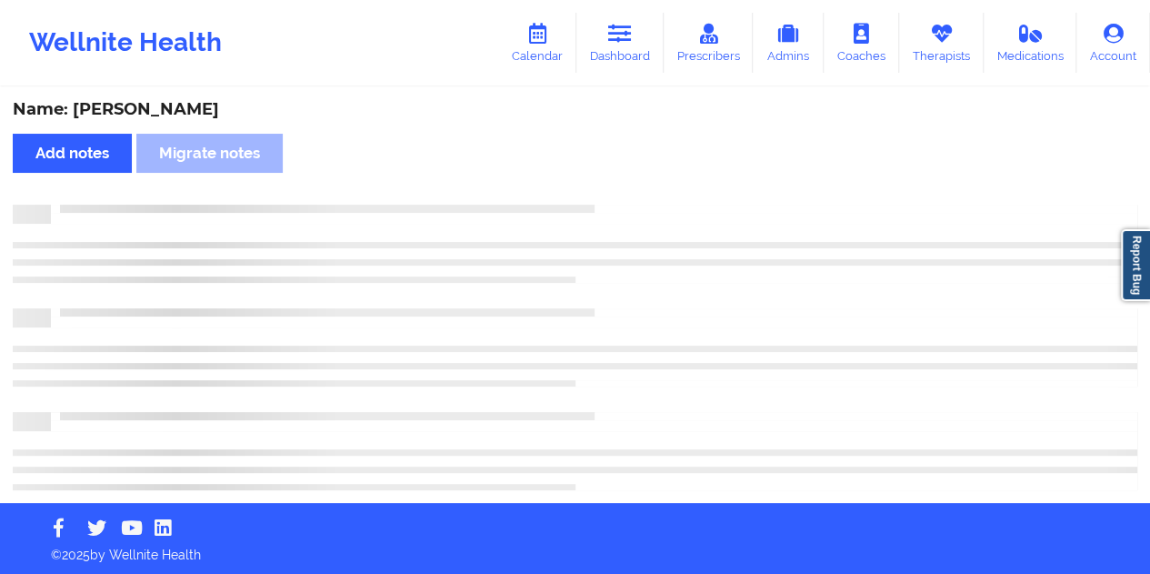
click at [173, 106] on div "Name: [PERSON_NAME]" at bounding box center [575, 109] width 1125 height 21
copy div "[PERSON_NAME]"
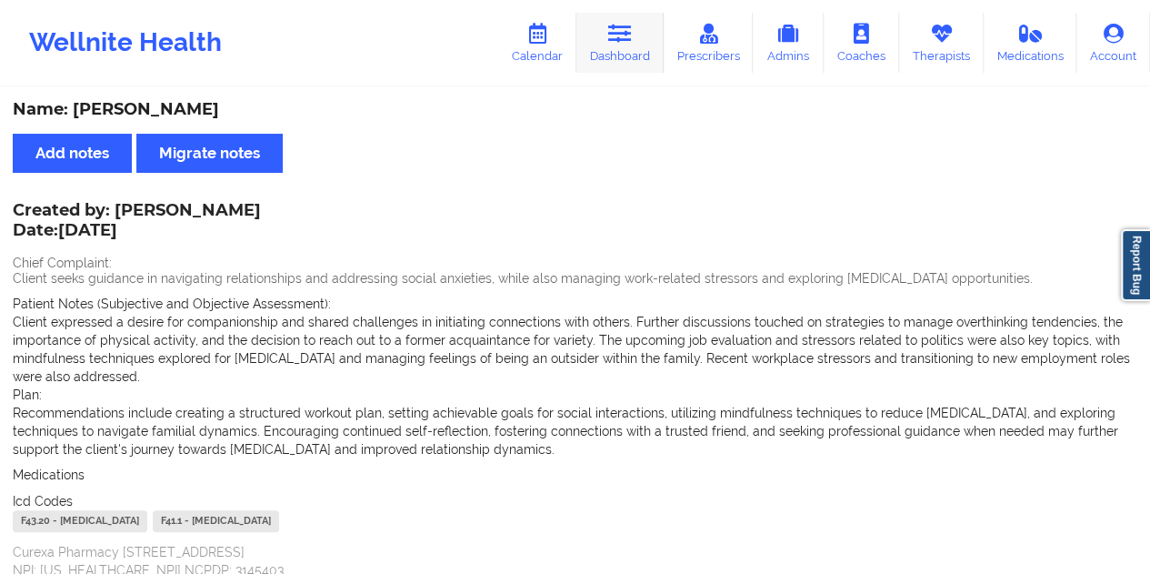
click at [614, 30] on icon at bounding box center [620, 34] width 24 height 20
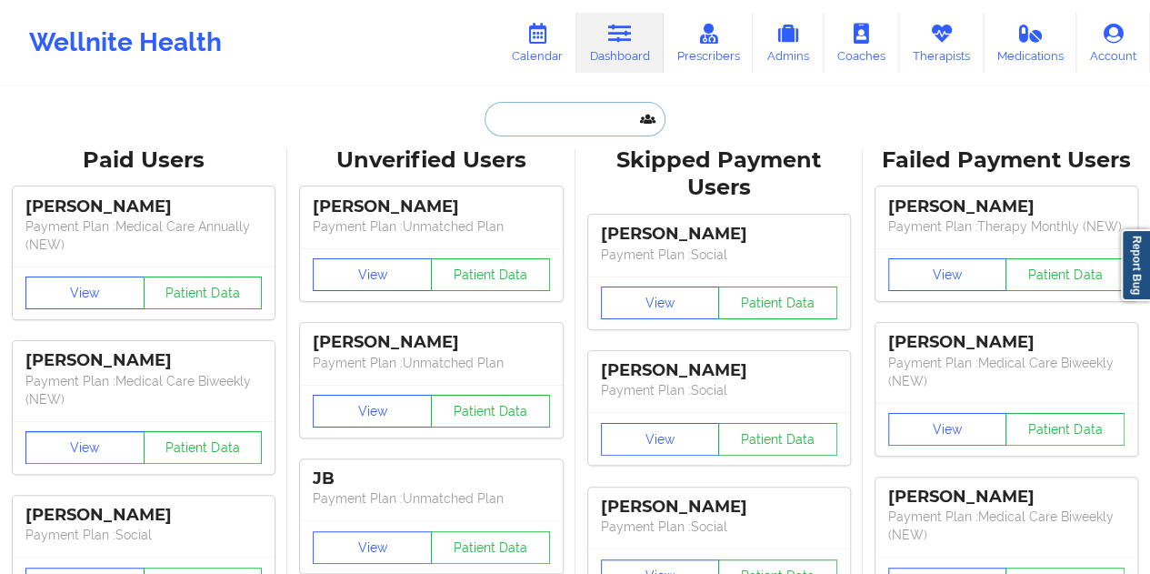
click at [519, 115] on input "text" at bounding box center [575, 119] width 180 height 35
paste input "[EMAIL_ADDRESS][DOMAIN_NAME]"
type input "[EMAIL_ADDRESS][DOMAIN_NAME]"
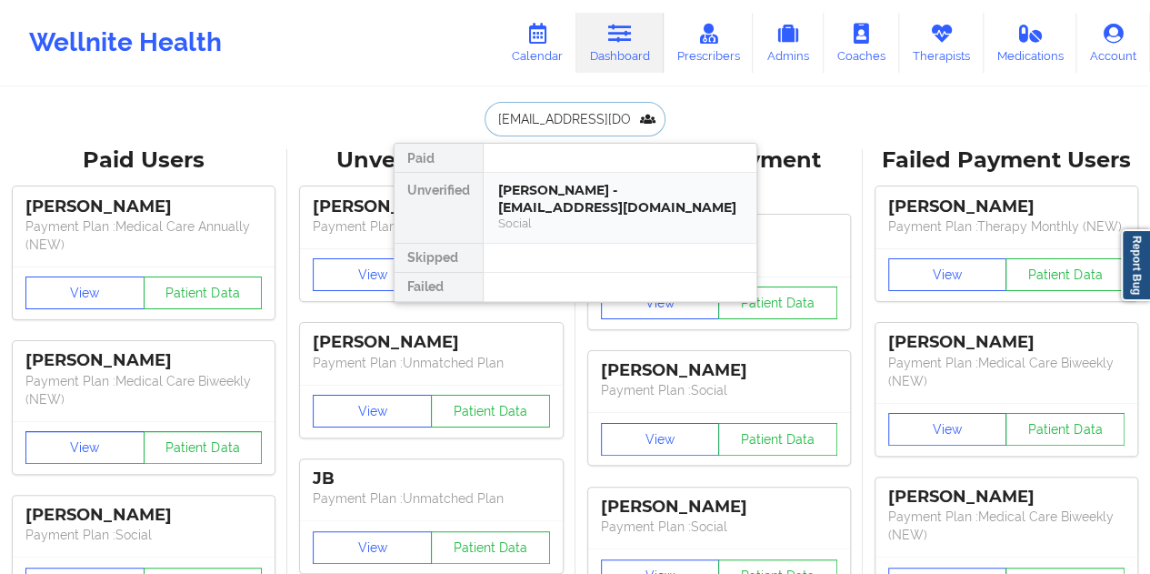
click at [608, 219] on div "[PERSON_NAME] - [EMAIL_ADDRESS][DOMAIN_NAME] Social" at bounding box center [620, 208] width 273 height 70
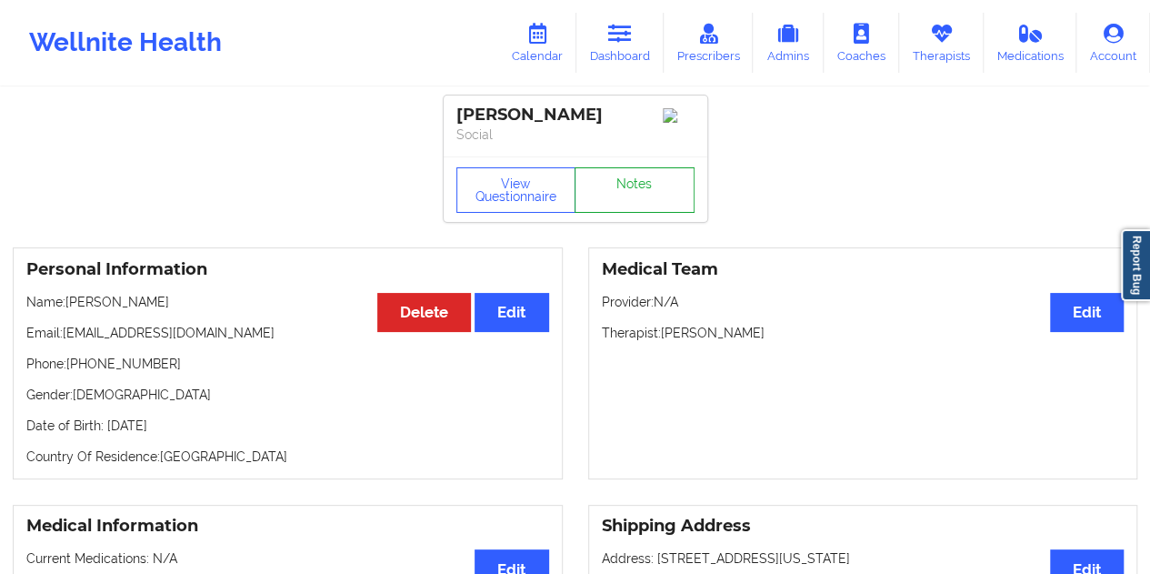
click at [642, 190] on link "Notes" at bounding box center [635, 189] width 120 height 45
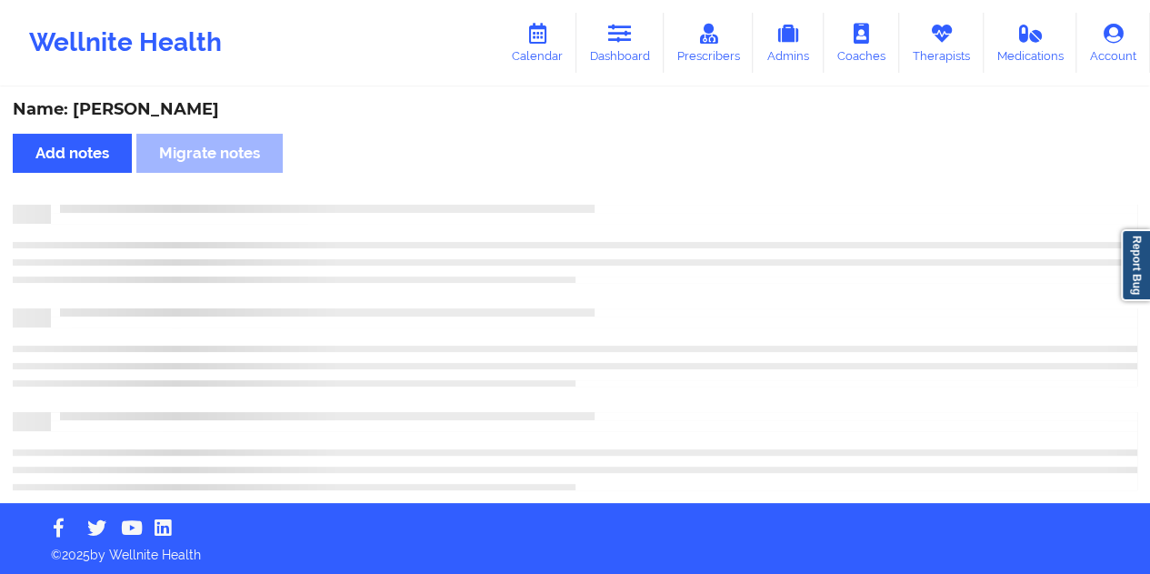
click at [181, 108] on div "Name: [PERSON_NAME]" at bounding box center [575, 109] width 1125 height 21
copy div "mains"
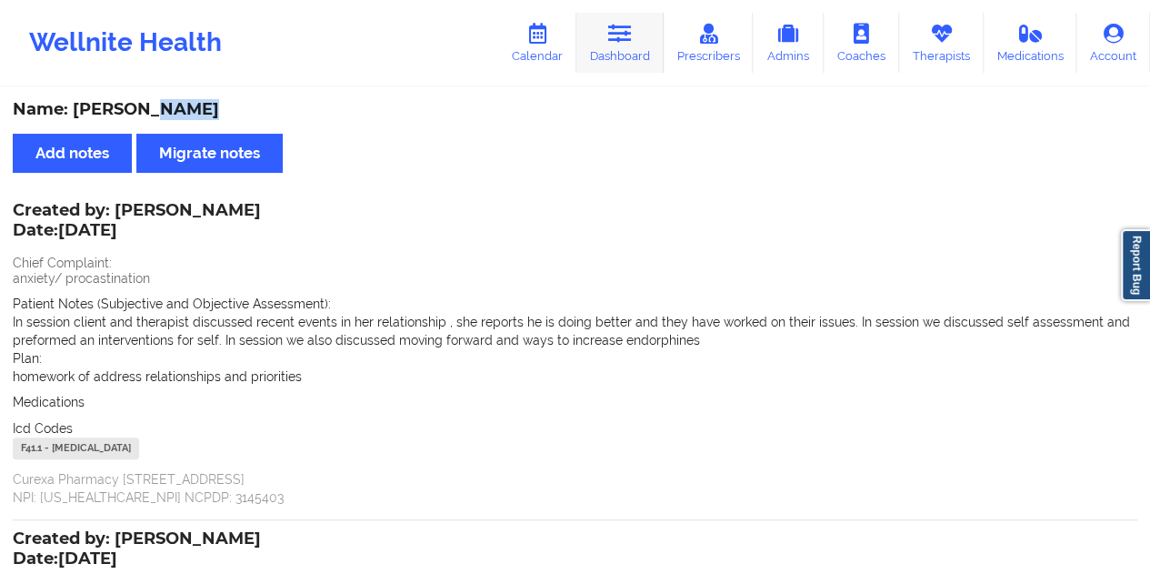
click at [623, 33] on icon at bounding box center [620, 34] width 24 height 20
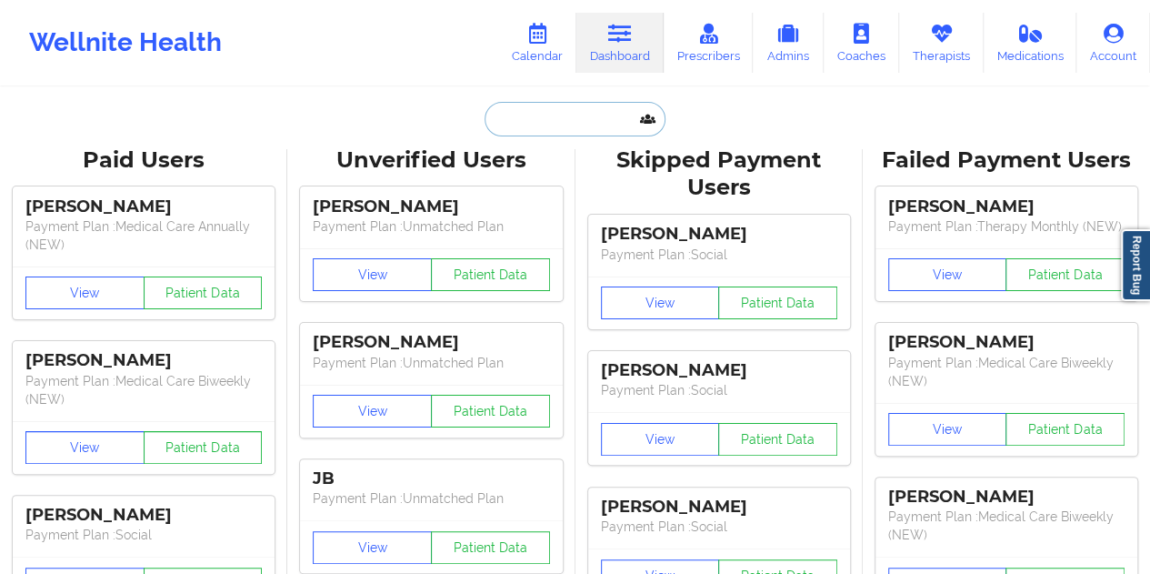
click at [544, 114] on input "text" at bounding box center [575, 119] width 180 height 35
paste input "[EMAIL_ADDRESS][DOMAIN_NAME]"
type input "[EMAIL_ADDRESS][DOMAIN_NAME]"
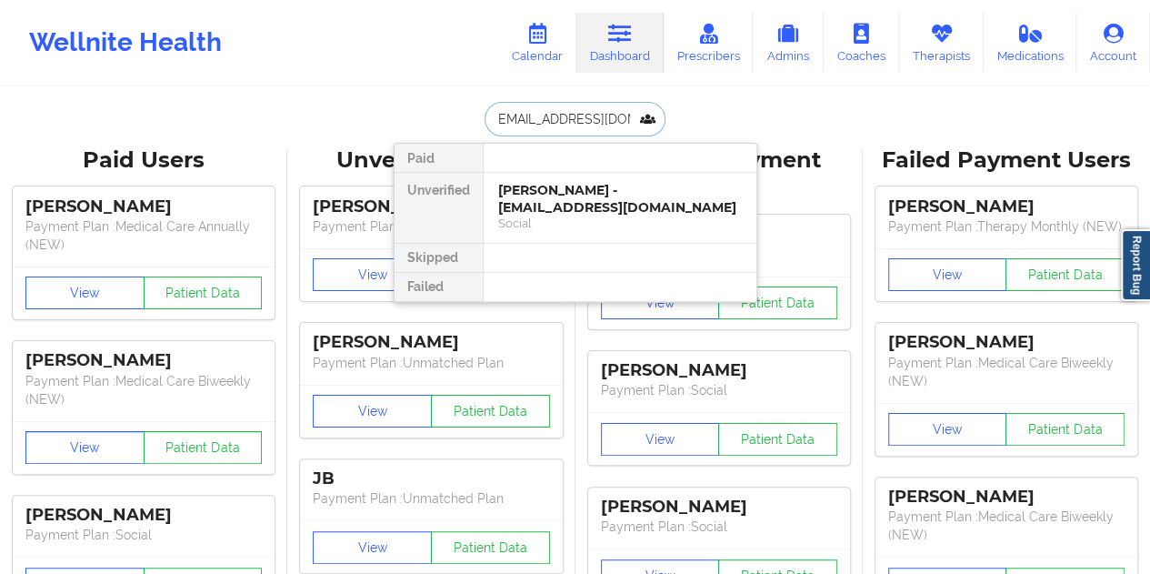
click at [577, 203] on div "[PERSON_NAME] - [EMAIL_ADDRESS][DOMAIN_NAME]" at bounding box center [620, 199] width 244 height 34
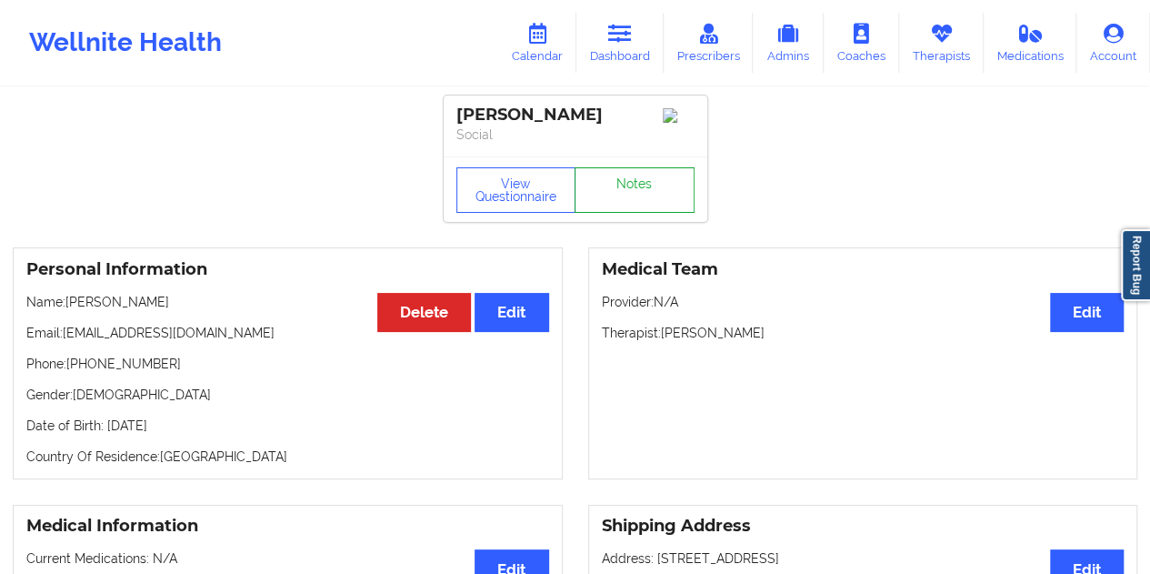
click at [635, 179] on link "Notes" at bounding box center [635, 189] width 120 height 45
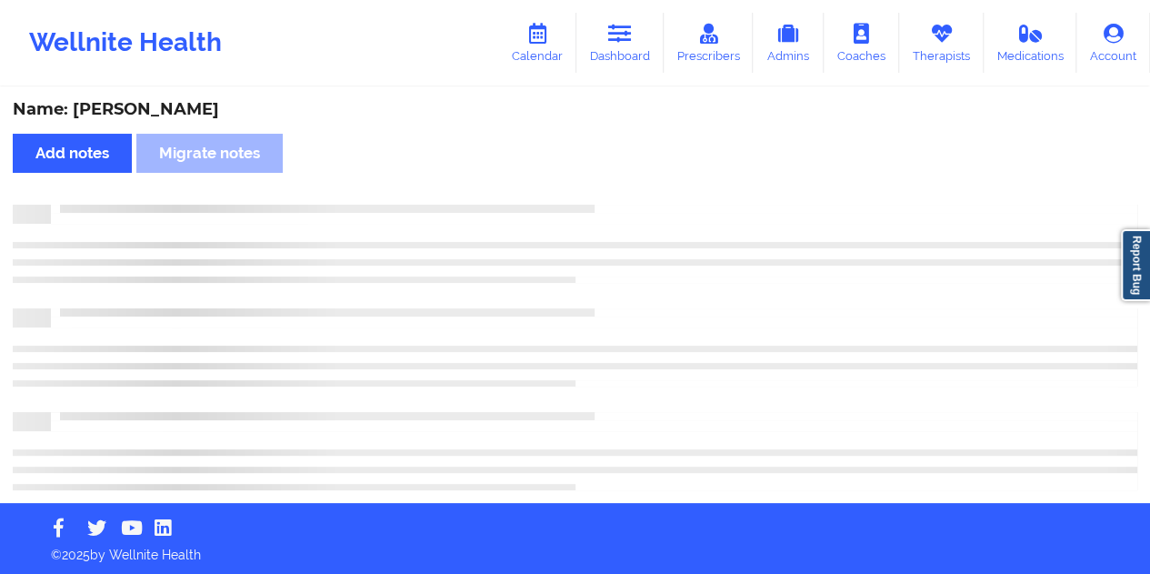
click at [177, 99] on div "Name: [PERSON_NAME]" at bounding box center [575, 109] width 1125 height 21
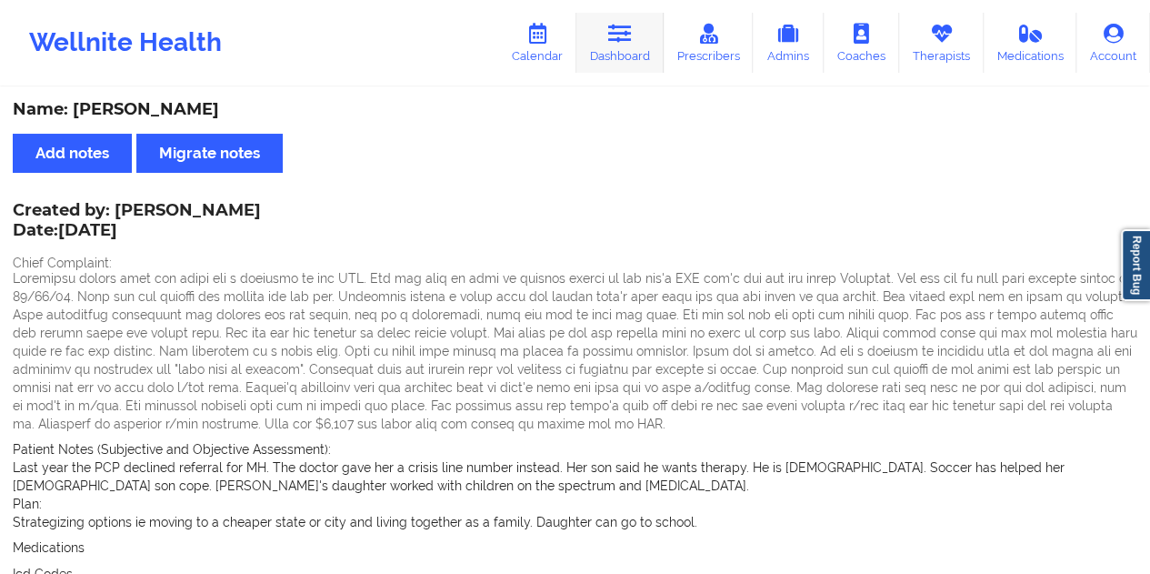
drag, startPoint x: 640, startPoint y: 45, endPoint x: 637, endPoint y: 55, distance: 9.8
click at [640, 45] on link "Dashboard" at bounding box center [620, 43] width 87 height 60
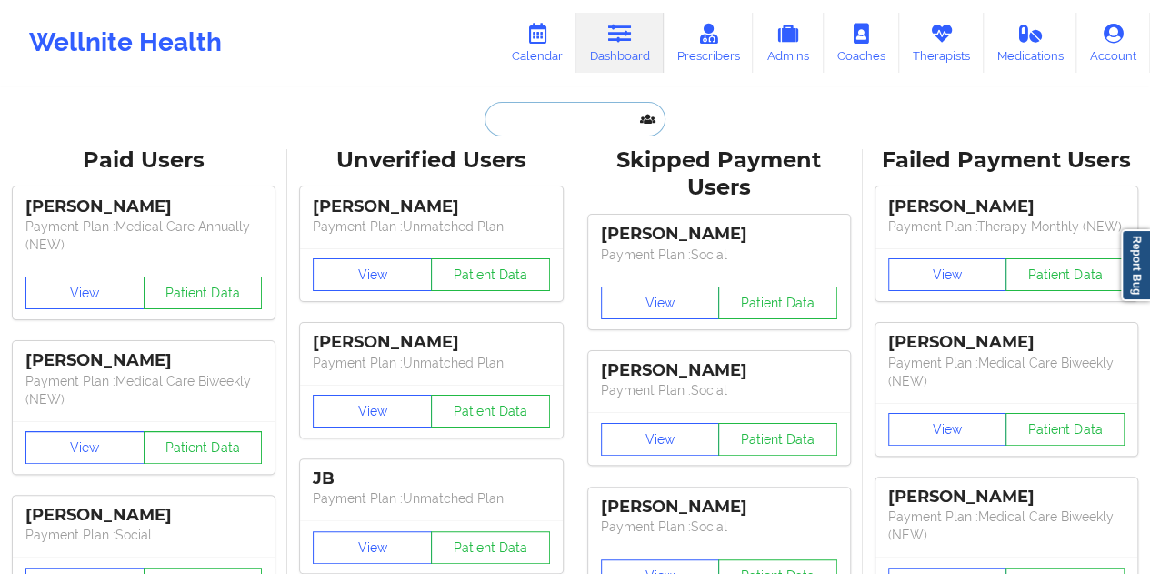
click at [559, 115] on input "text" at bounding box center [575, 119] width 180 height 35
paste input "[EMAIL_ADDRESS][DOMAIN_NAME]"
type input "[EMAIL_ADDRESS][DOMAIN_NAME]"
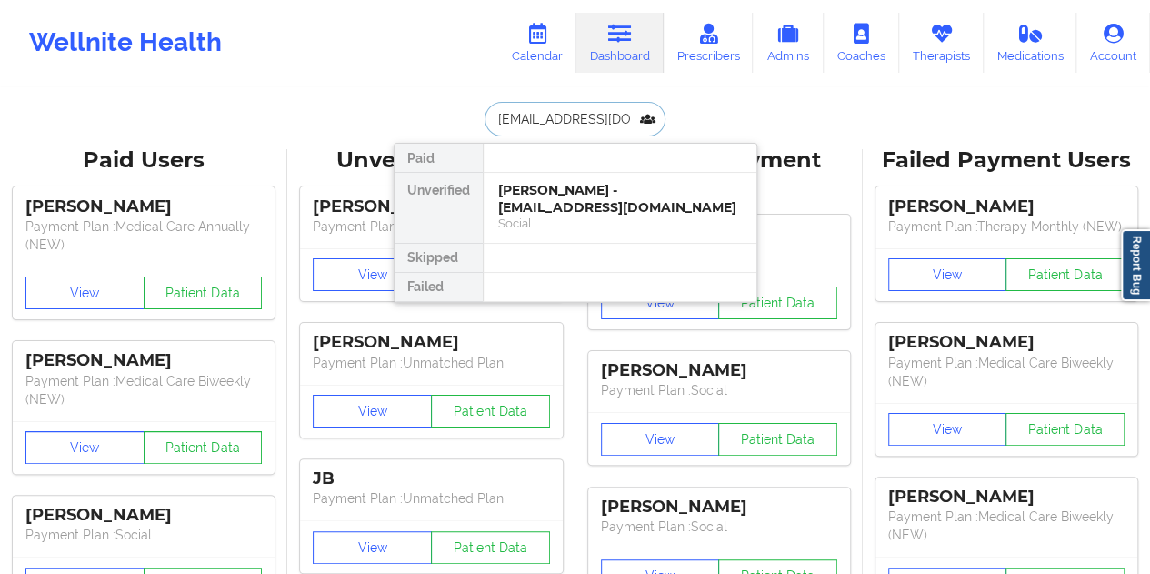
click at [603, 196] on div "[PERSON_NAME] - [EMAIL_ADDRESS][DOMAIN_NAME]" at bounding box center [620, 199] width 244 height 34
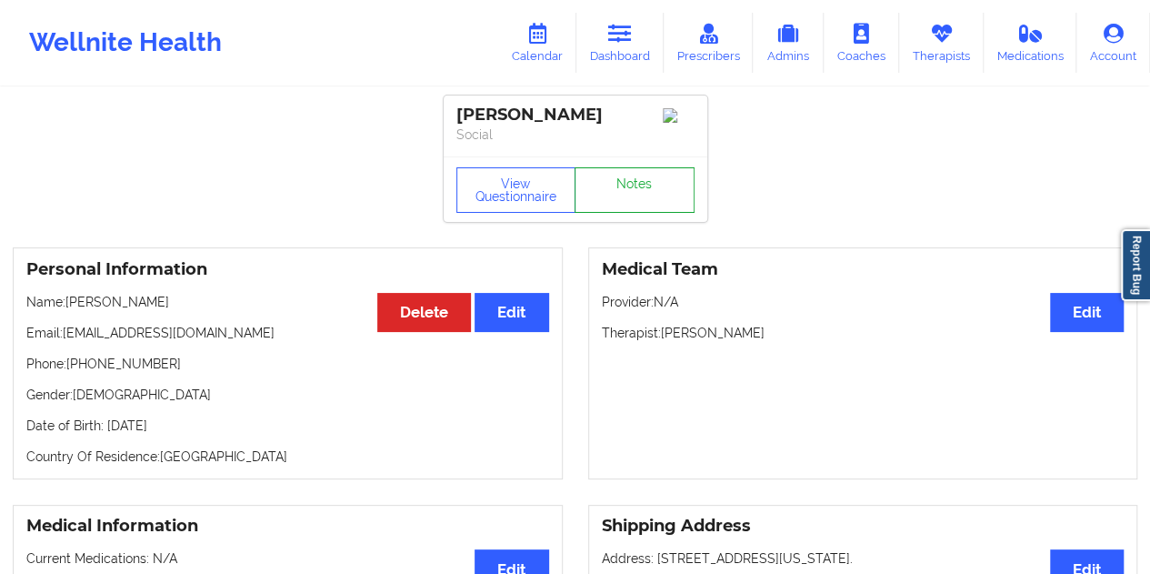
click at [633, 185] on link "Notes" at bounding box center [635, 189] width 120 height 45
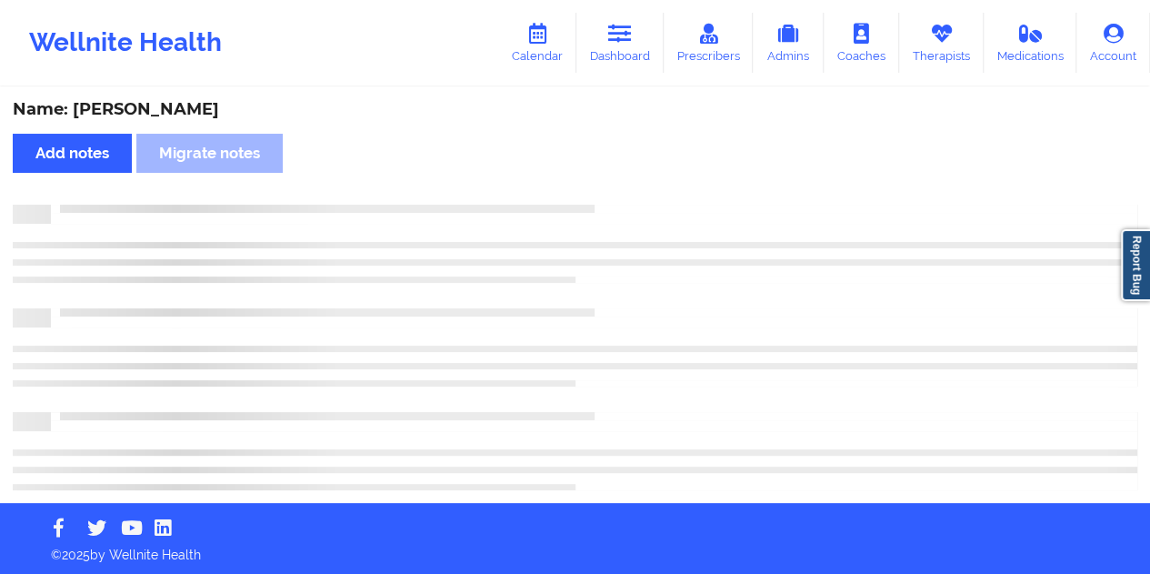
click at [173, 109] on div "Name: [PERSON_NAME]" at bounding box center [575, 109] width 1125 height 21
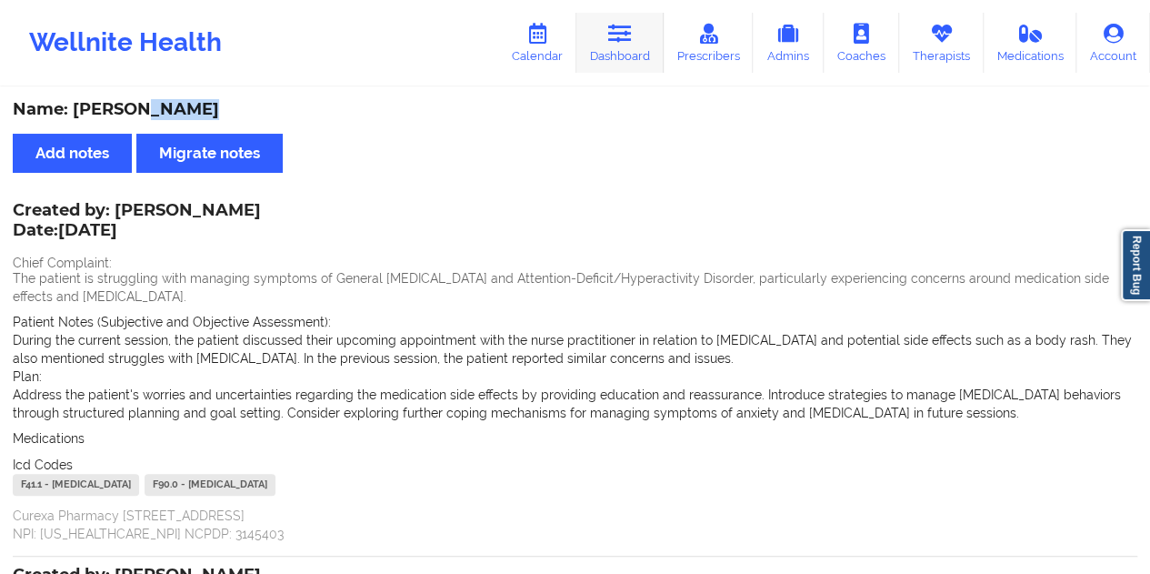
click at [617, 46] on link "Dashboard" at bounding box center [620, 43] width 87 height 60
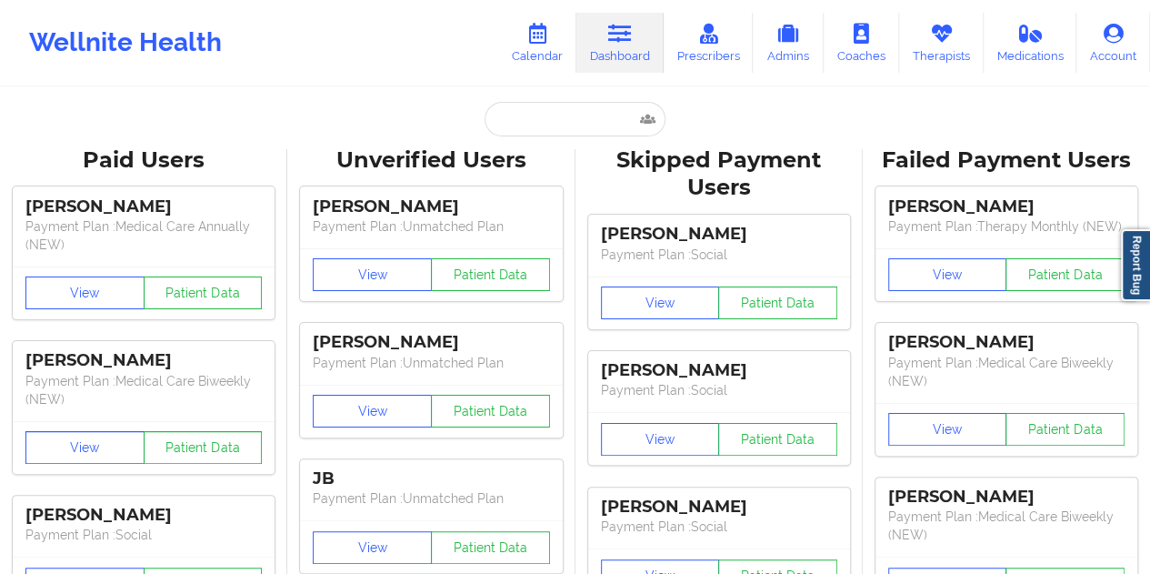
click at [540, 125] on input "text" at bounding box center [575, 119] width 180 height 35
paste input "[EMAIL_ADDRESS][DOMAIN_NAME]"
type input "[EMAIL_ADDRESS][DOMAIN_NAME]"
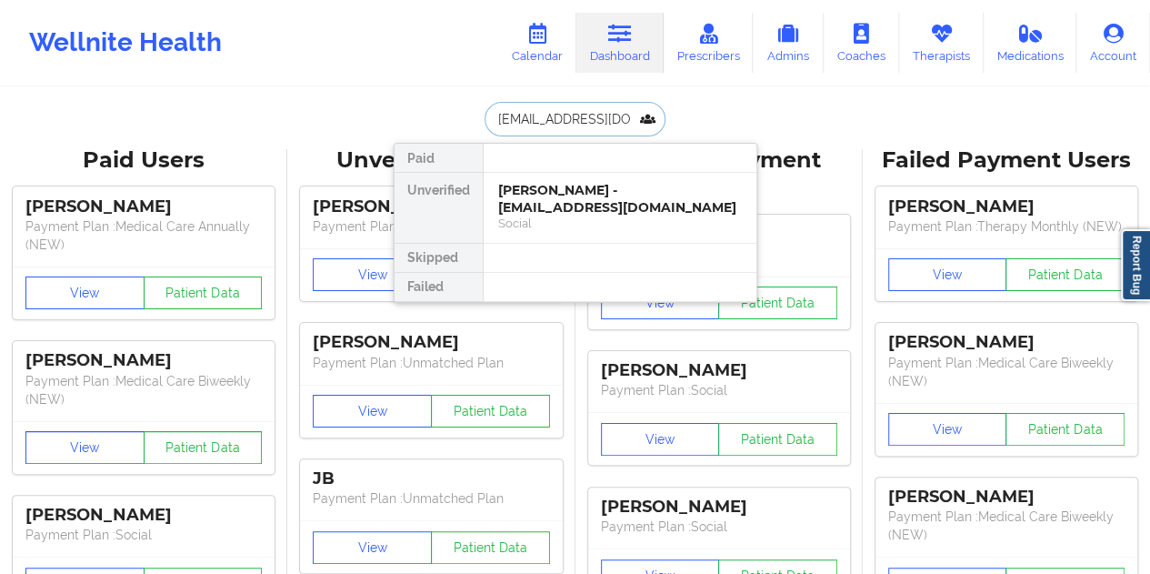
scroll to position [0, 2]
click at [602, 208] on div "[PERSON_NAME] - [EMAIL_ADDRESS][DOMAIN_NAME]" at bounding box center [620, 199] width 244 height 34
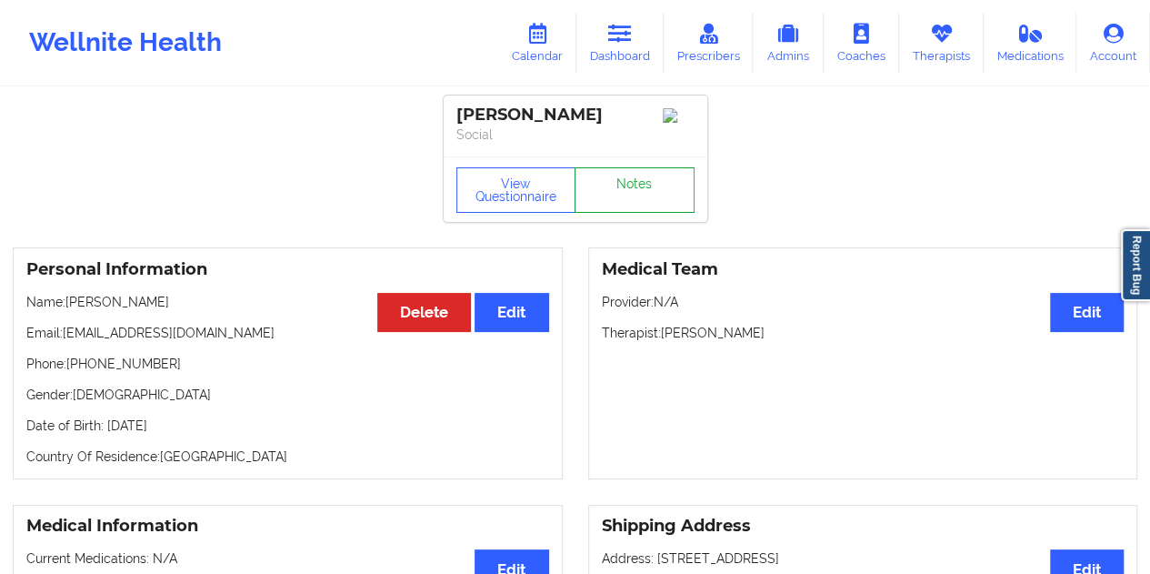
click at [646, 196] on link "Notes" at bounding box center [635, 189] width 120 height 45
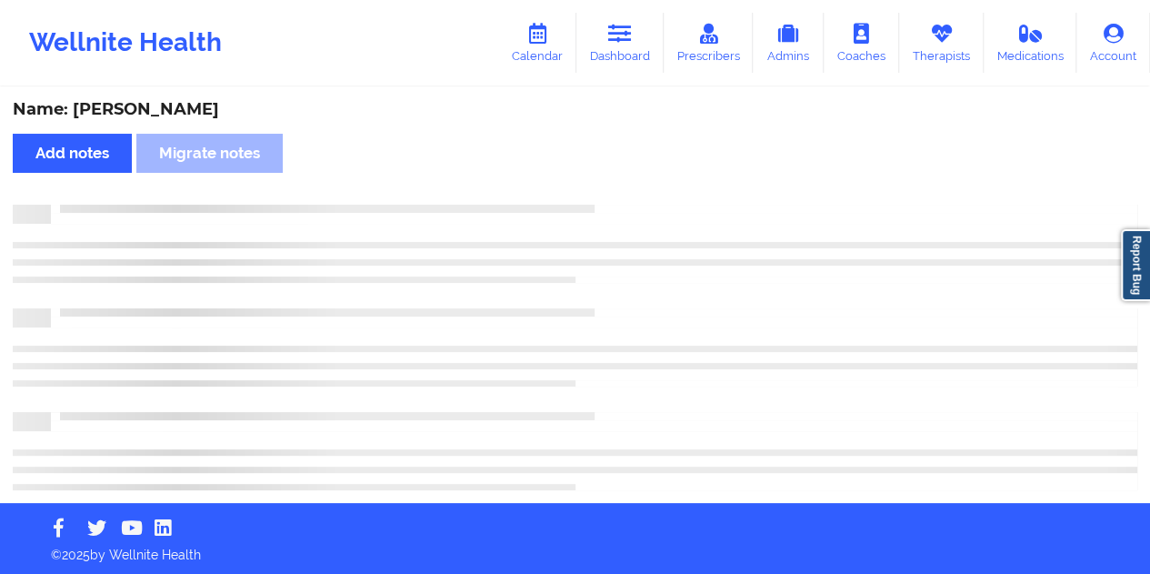
click at [171, 113] on div "Name: [PERSON_NAME]" at bounding box center [575, 109] width 1125 height 21
click at [170, 113] on div "Name: [PERSON_NAME]" at bounding box center [575, 109] width 1125 height 21
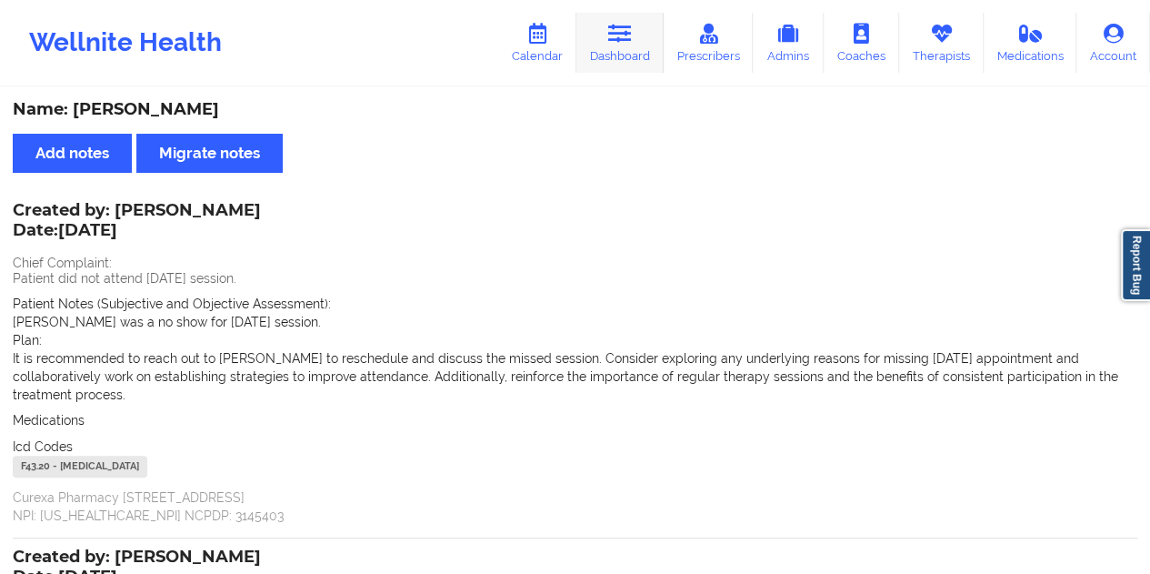
click at [629, 48] on link "Dashboard" at bounding box center [620, 43] width 87 height 60
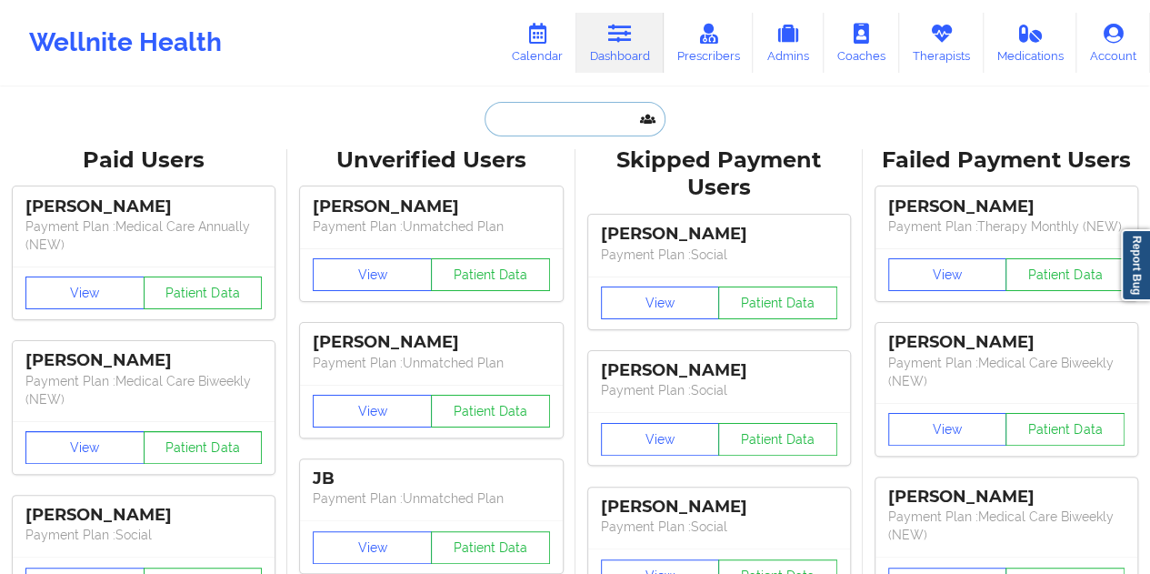
click at [549, 115] on input "text" at bounding box center [575, 119] width 180 height 35
paste input "[EMAIL_ADDRESS][DOMAIN_NAME]"
type input "[EMAIL_ADDRESS][DOMAIN_NAME]"
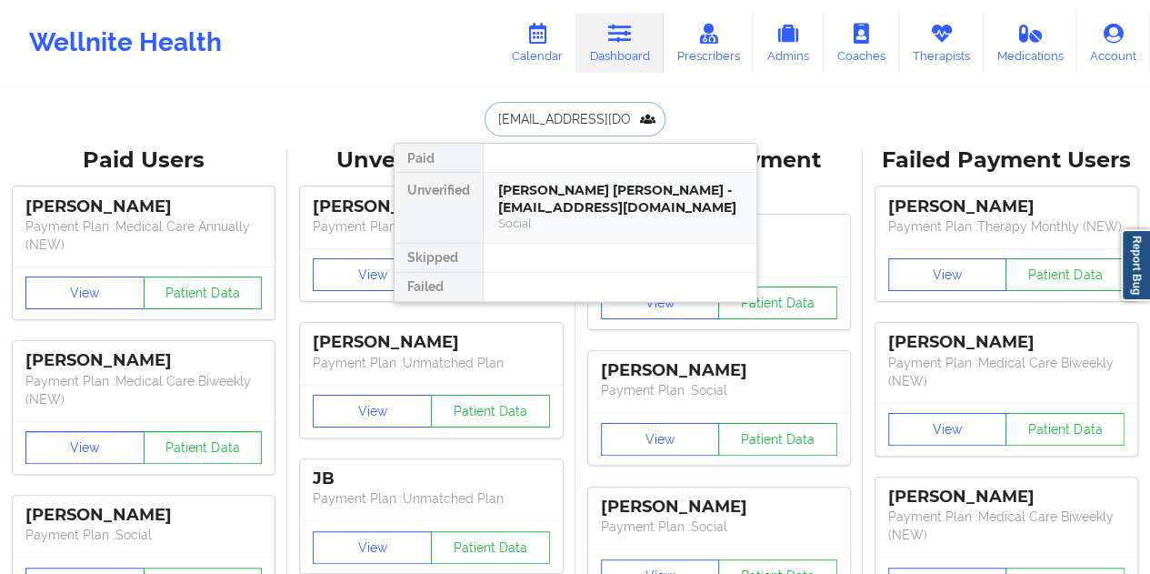
click at [588, 211] on div "[PERSON_NAME] [PERSON_NAME] - [EMAIL_ADDRESS][DOMAIN_NAME]" at bounding box center [620, 199] width 244 height 34
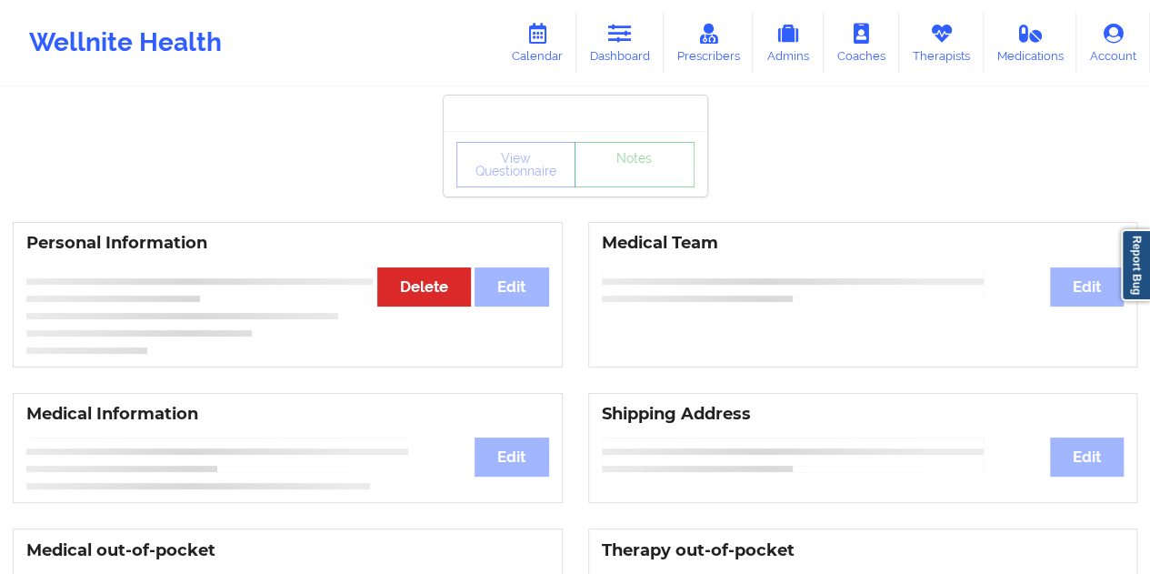
click at [633, 187] on link "Notes" at bounding box center [635, 164] width 120 height 45
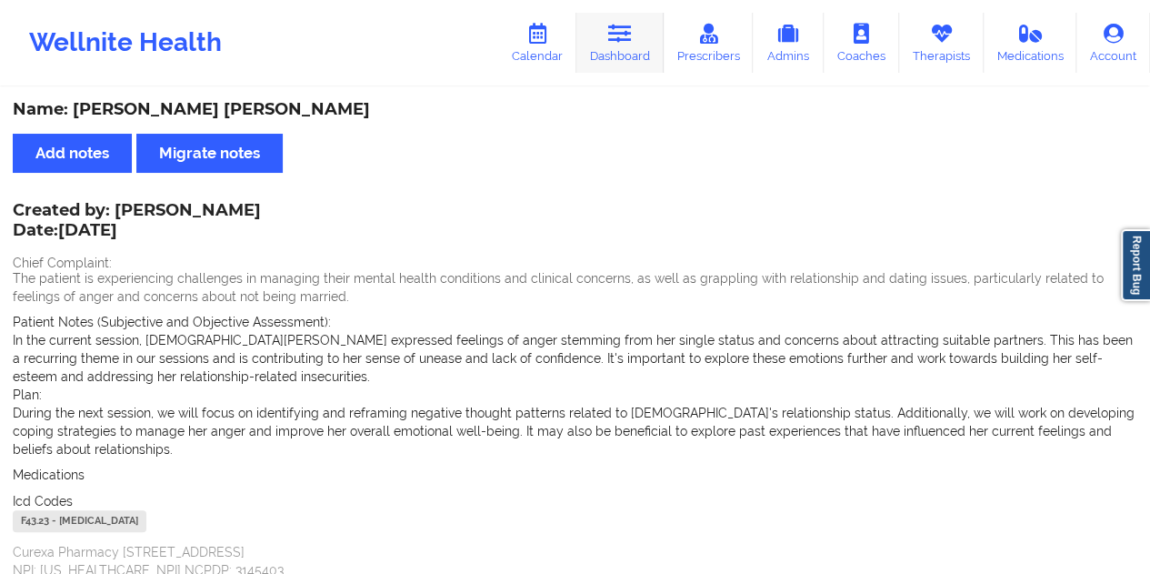
click at [628, 55] on link "Dashboard" at bounding box center [620, 43] width 87 height 60
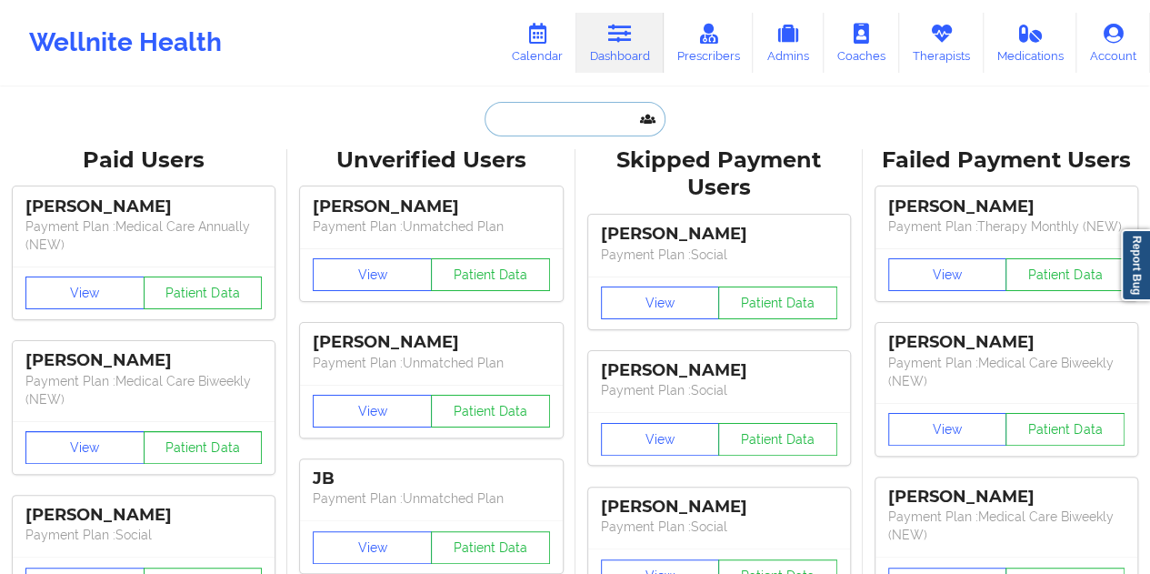
click at [567, 117] on input "text" at bounding box center [575, 119] width 180 height 35
paste input "[EMAIL_ADDRESS][DOMAIN_NAME]"
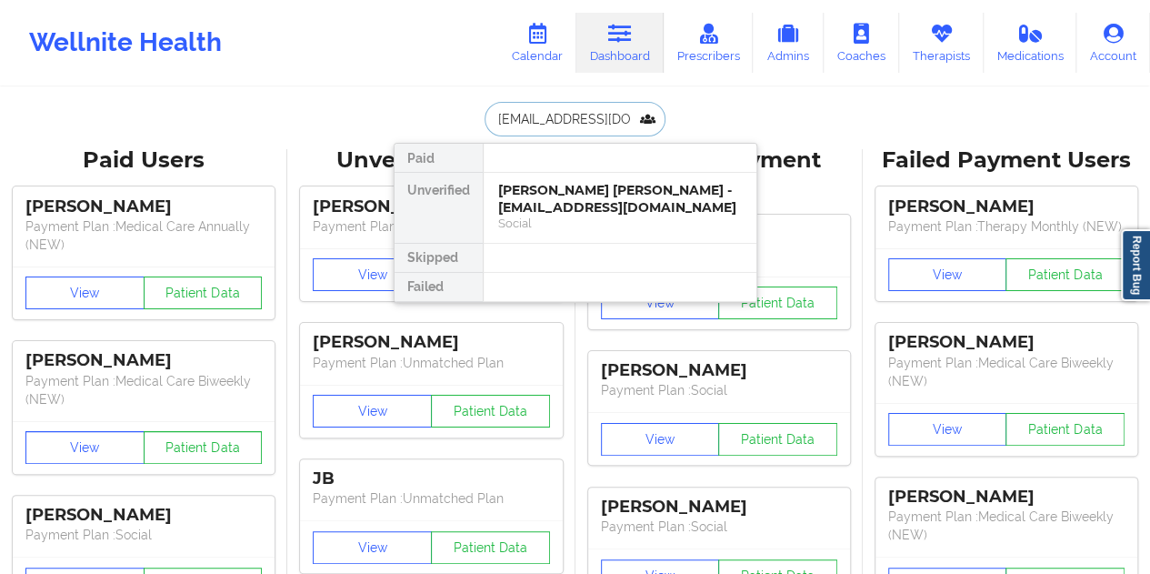
type input "[EMAIL_ADDRESS][DOMAIN_NAME]"
click at [556, 208] on div "[PERSON_NAME] - [EMAIL_ADDRESS][DOMAIN_NAME]" at bounding box center [620, 199] width 244 height 34
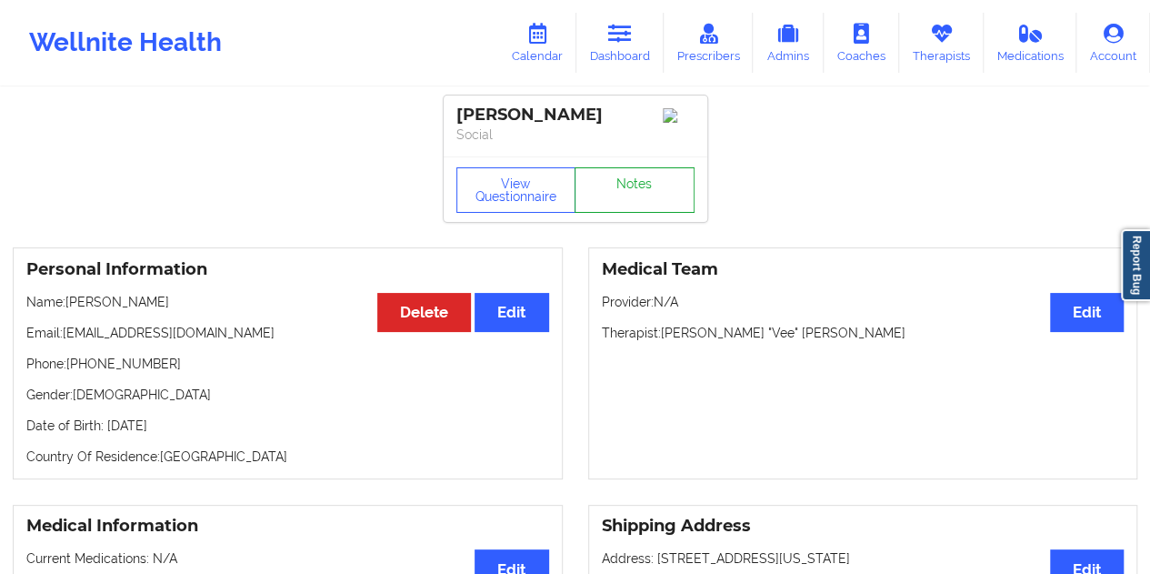
click at [613, 203] on link "Notes" at bounding box center [635, 189] width 120 height 45
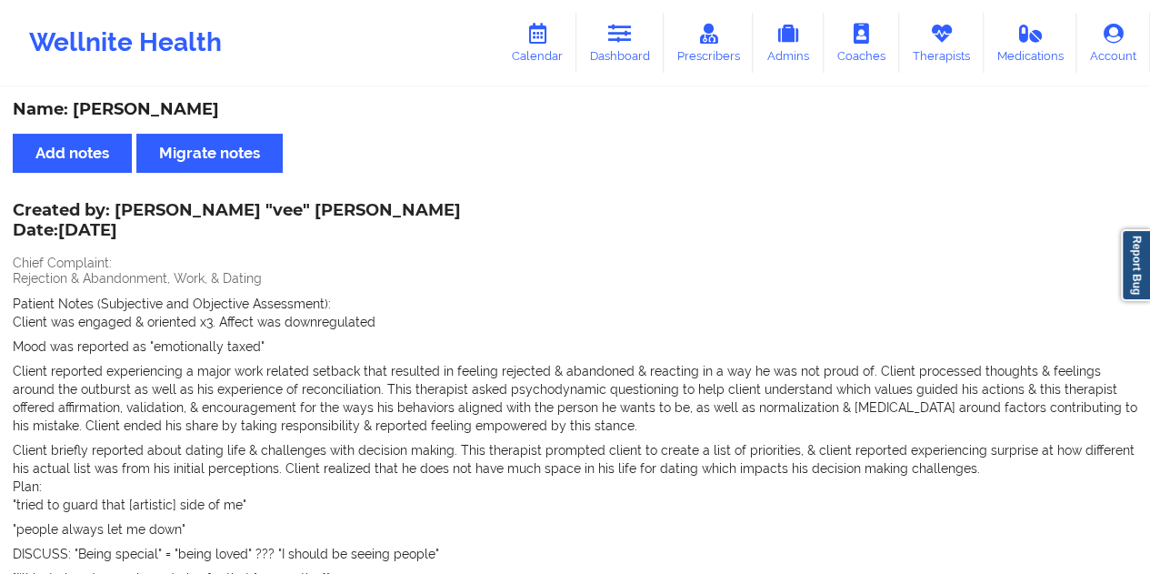
click at [186, 108] on div "Name: [PERSON_NAME]" at bounding box center [575, 109] width 1125 height 21
drag, startPoint x: 612, startPoint y: 52, endPoint x: 608, endPoint y: 71, distance: 19.6
click at [612, 52] on link "Dashboard" at bounding box center [620, 43] width 87 height 60
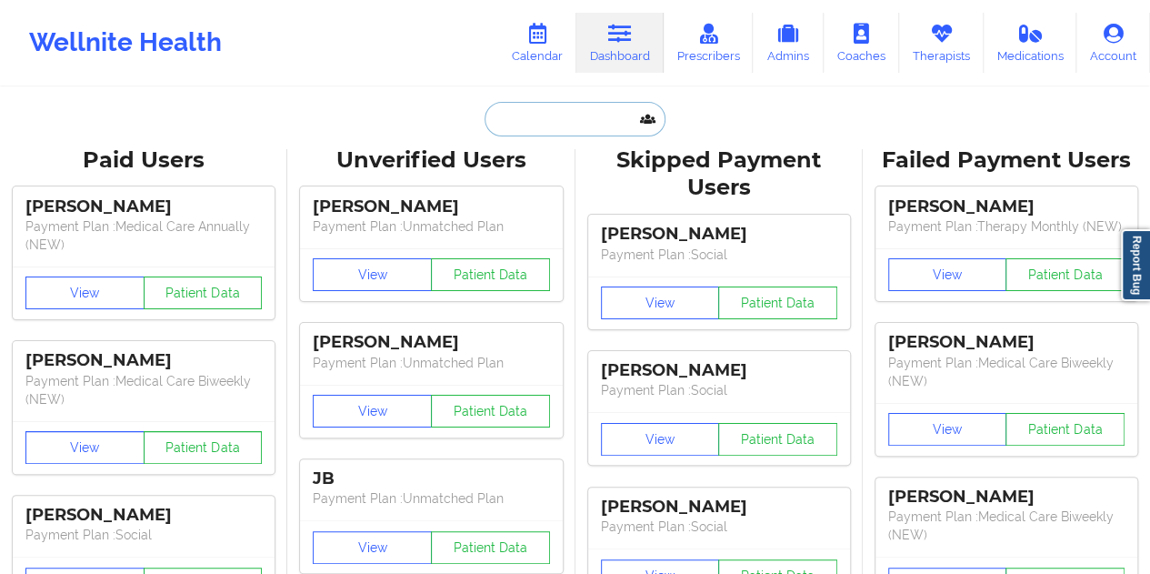
click at [557, 112] on input "text" at bounding box center [575, 119] width 180 height 35
paste input "[EMAIL_ADDRESS][DOMAIN_NAME]"
type input "[EMAIL_ADDRESS][DOMAIN_NAME]"
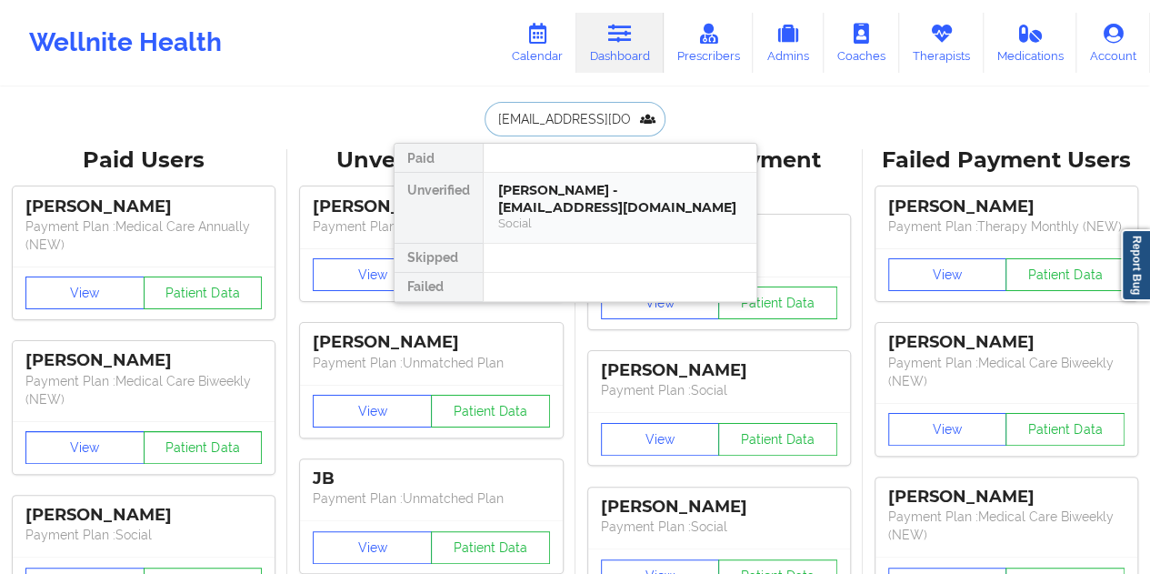
click at [544, 210] on div "[PERSON_NAME] - [EMAIL_ADDRESS][DOMAIN_NAME]" at bounding box center [620, 199] width 244 height 34
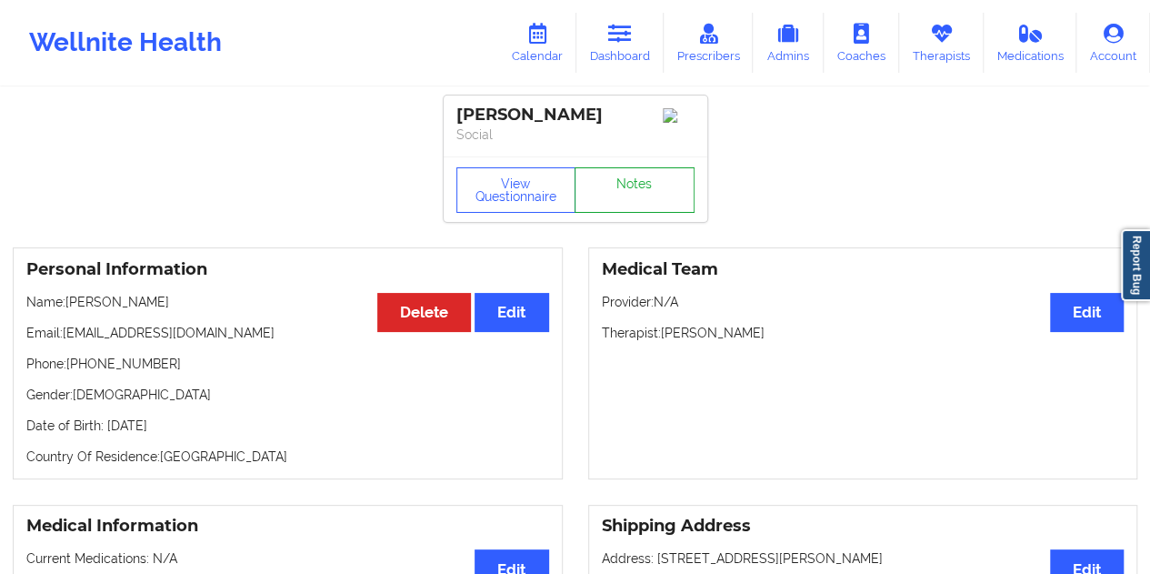
click at [656, 182] on link "Notes" at bounding box center [635, 189] width 120 height 45
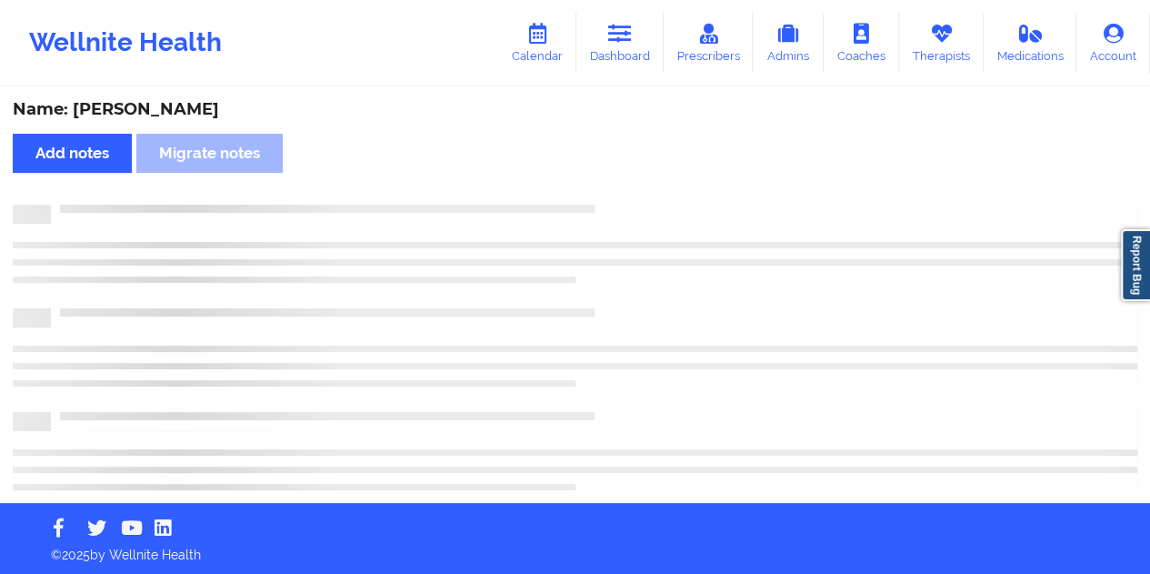
click at [196, 115] on div "Name: [PERSON_NAME]" at bounding box center [575, 109] width 1125 height 21
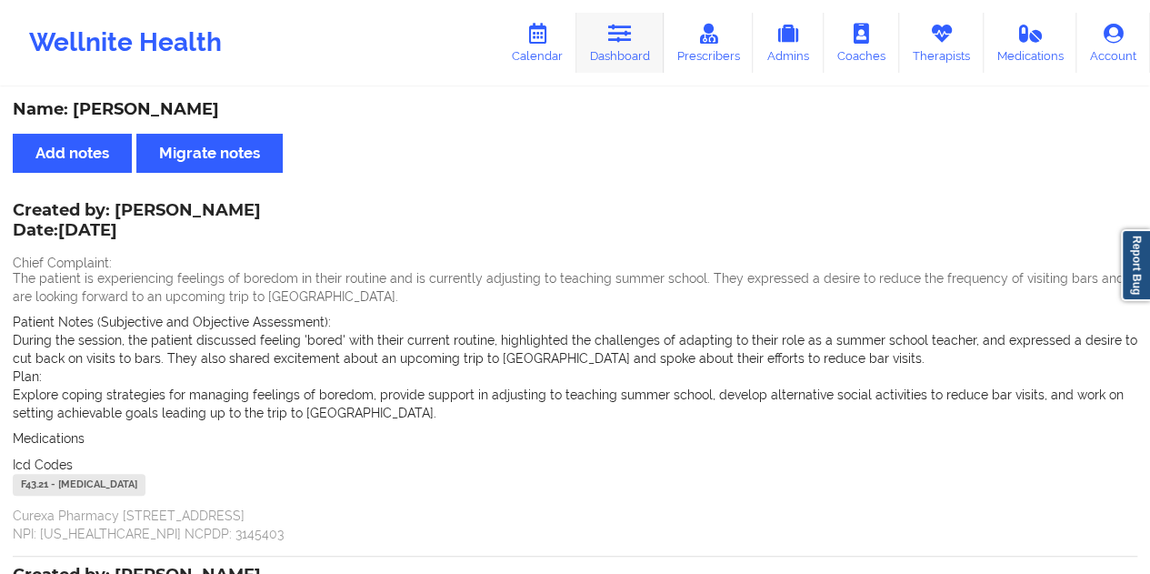
click at [623, 68] on link "Dashboard" at bounding box center [620, 43] width 87 height 60
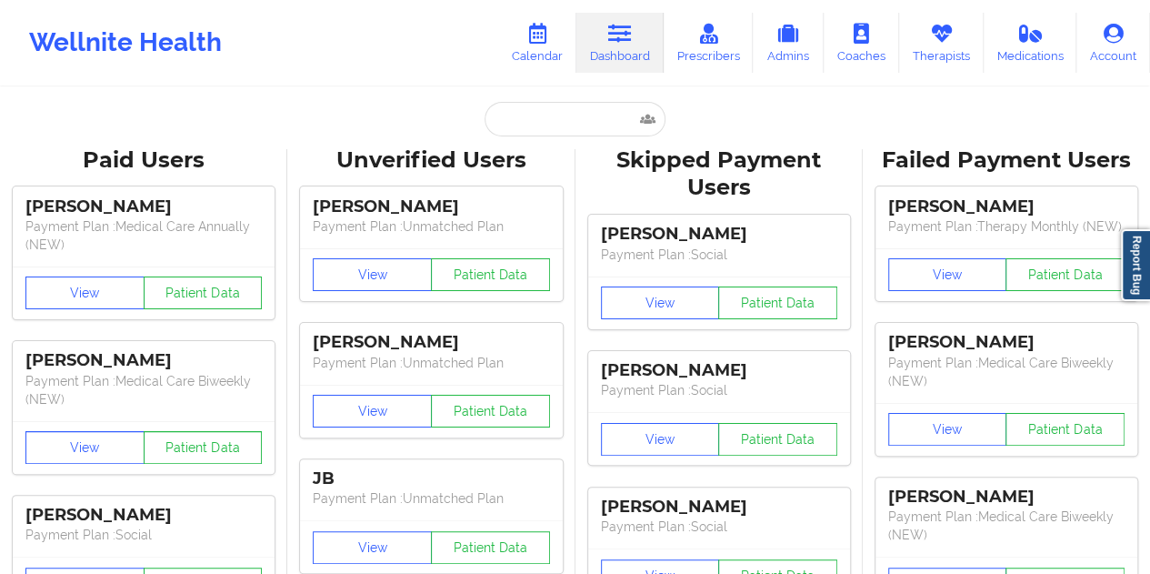
click at [537, 108] on input "text" at bounding box center [575, 119] width 180 height 35
paste input "[EMAIL_ADDRESS][DOMAIN_NAME]"
type input "[EMAIL_ADDRESS][DOMAIN_NAME]"
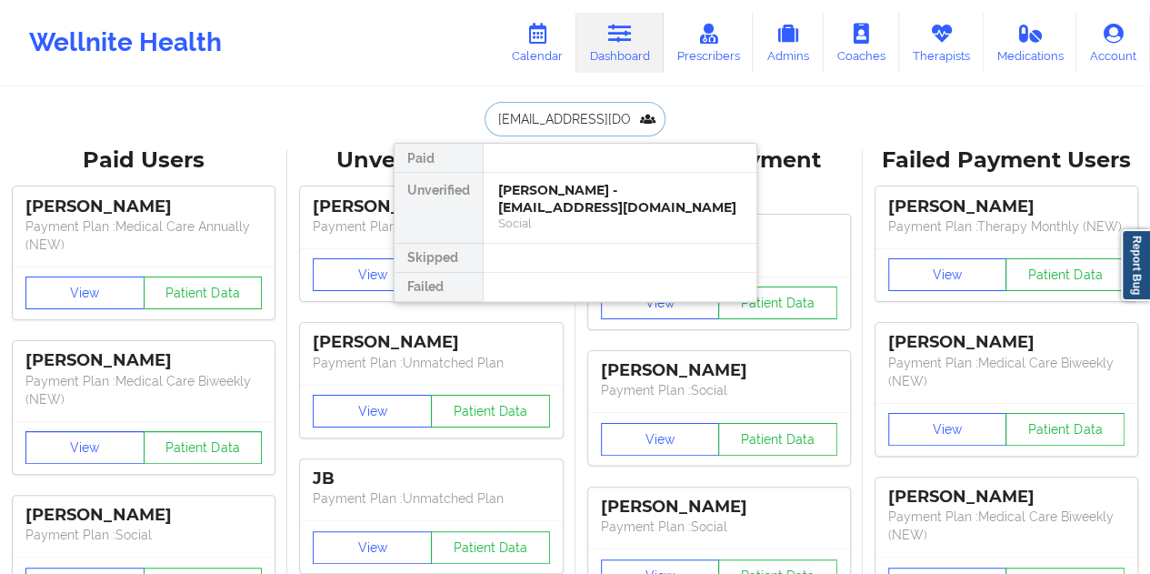
scroll to position [0, 11]
click at [598, 217] on div "Social" at bounding box center [620, 223] width 244 height 15
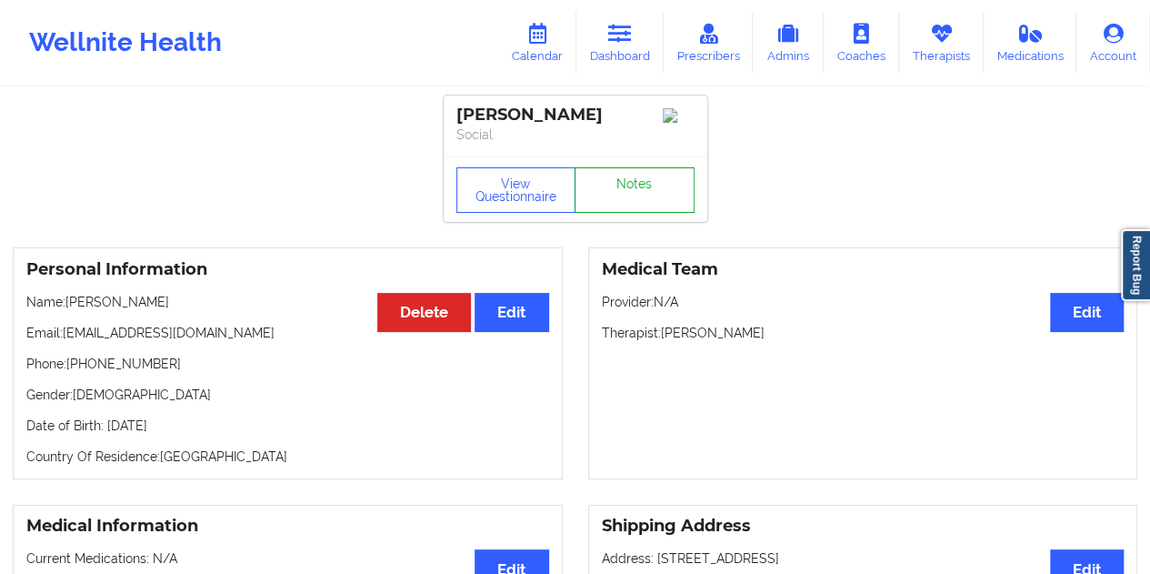
click at [635, 188] on link "Notes" at bounding box center [635, 189] width 120 height 45
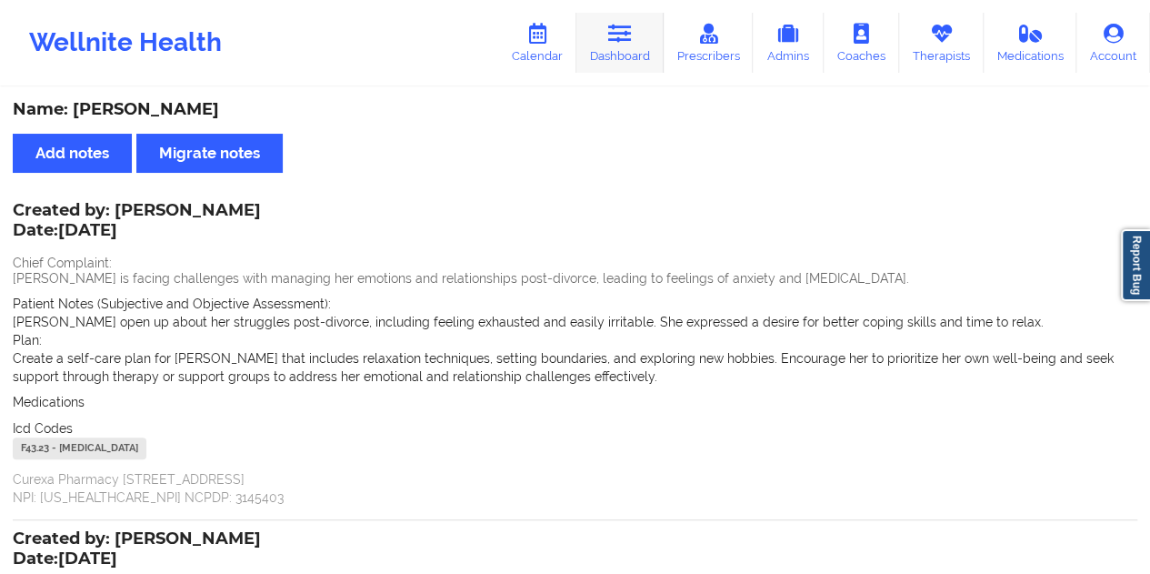
click at [618, 51] on link "Dashboard" at bounding box center [620, 43] width 87 height 60
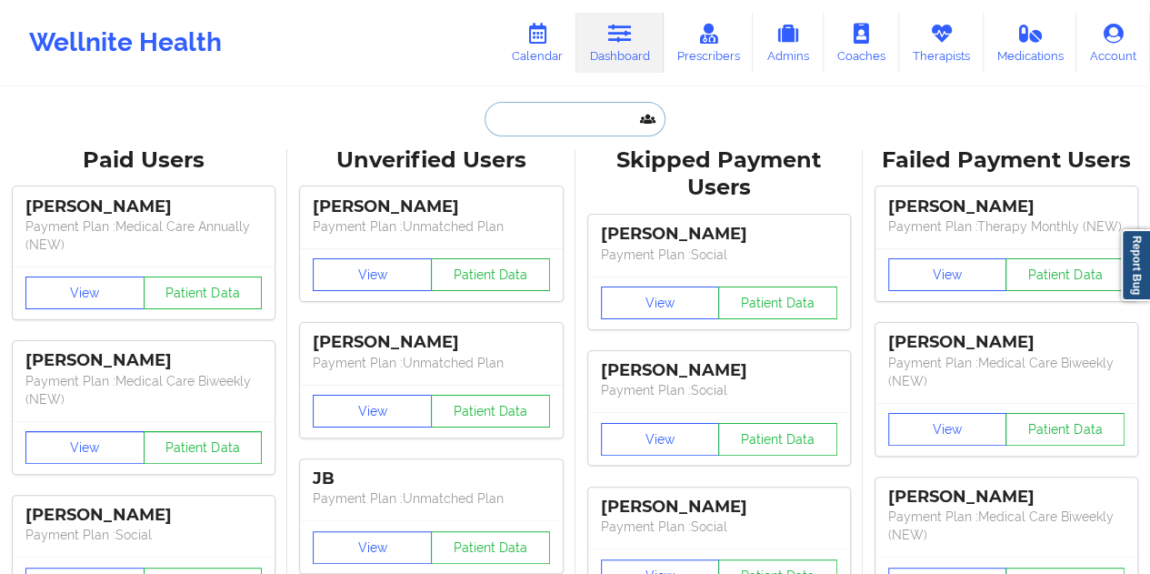
click at [568, 121] on input "text" at bounding box center [575, 119] width 180 height 35
paste input "[EMAIL_ADDRESS][DOMAIN_NAME]"
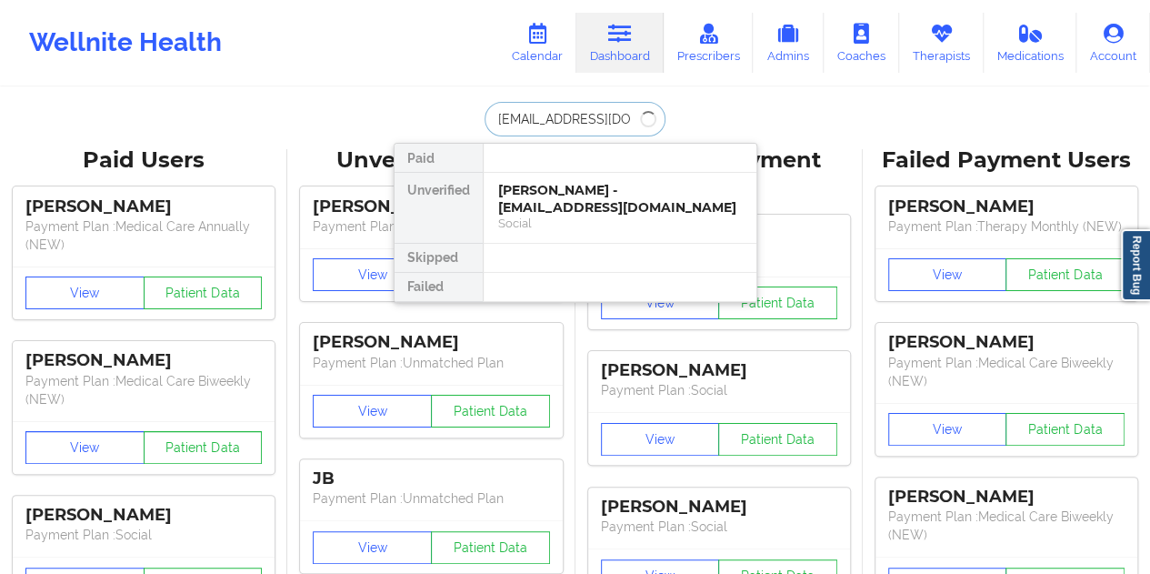
type input "[EMAIL_ADDRESS][DOMAIN_NAME]"
click at [575, 192] on div "[PERSON_NAME] - [EMAIL_ADDRESS][DOMAIN_NAME]" at bounding box center [620, 199] width 244 height 34
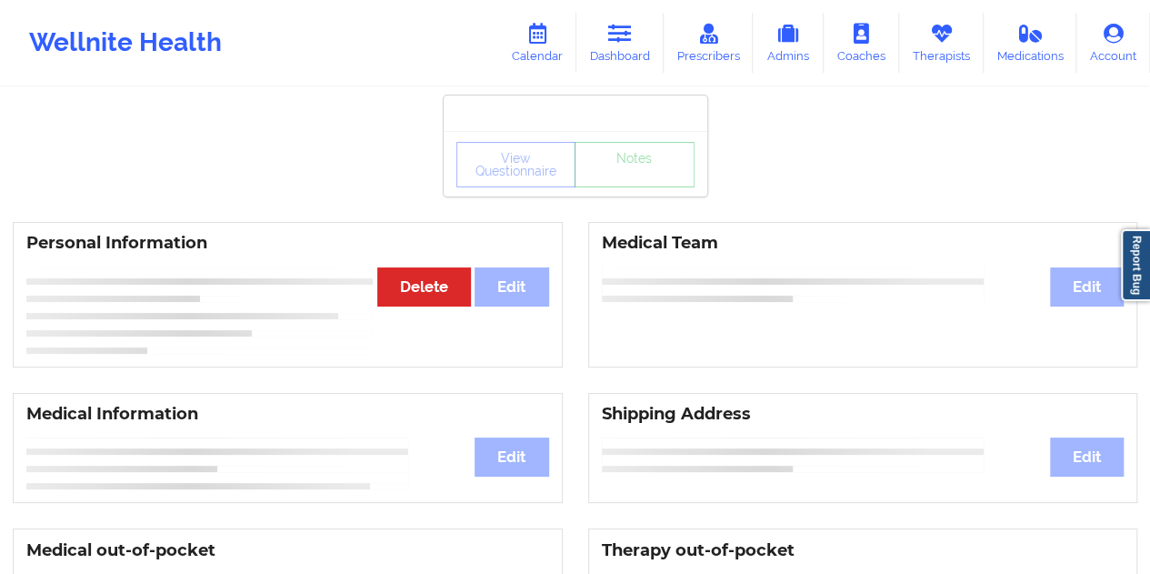
click at [635, 179] on div "View Questionnaire Notes" at bounding box center [576, 164] width 238 height 45
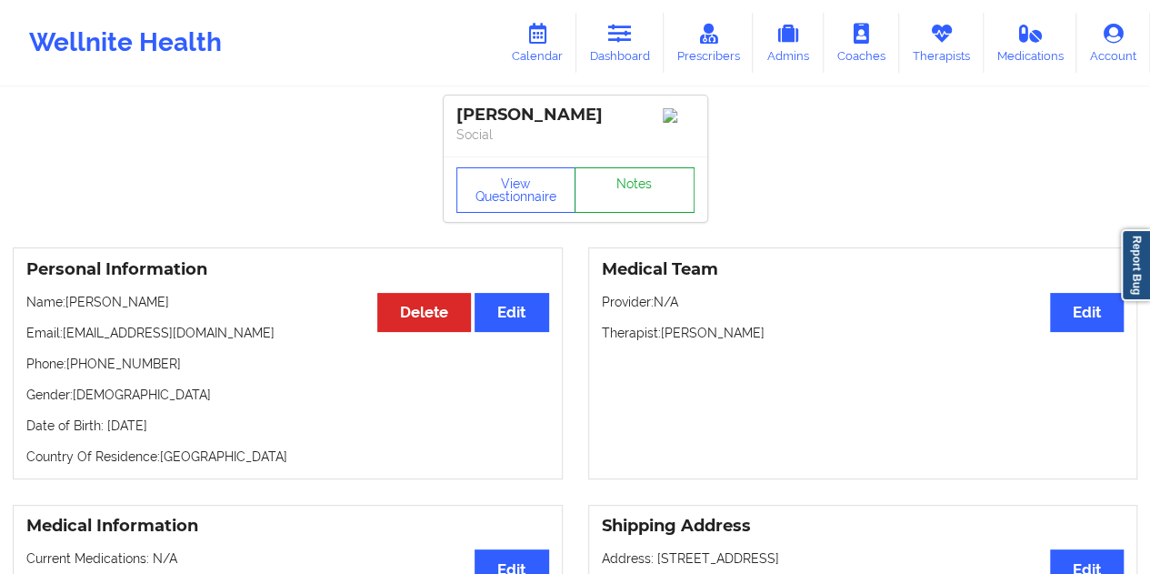
click at [635, 179] on link "Notes" at bounding box center [635, 189] width 120 height 45
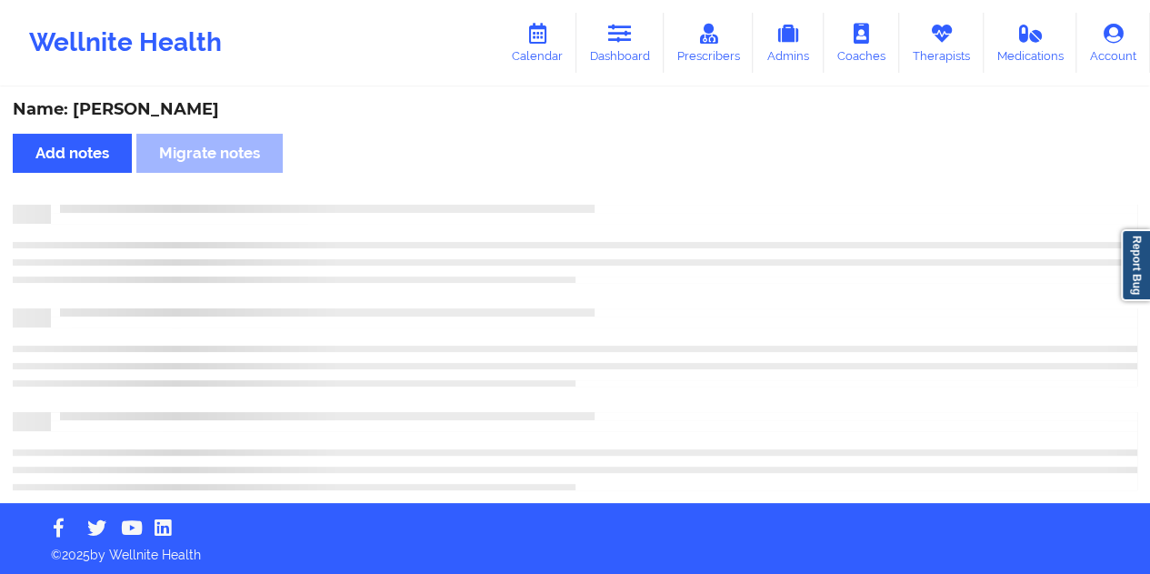
click at [155, 103] on div "Name: [PERSON_NAME]" at bounding box center [575, 109] width 1125 height 21
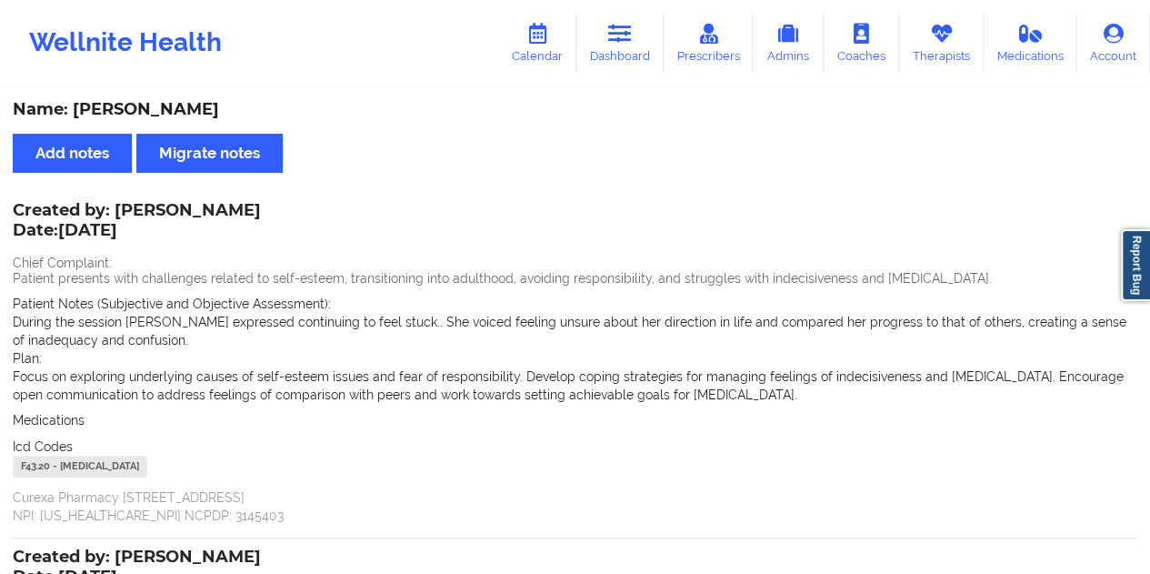
click at [389, 83] on div "Wellnite Health Calendar Dashboard Prescribers Admins Coaches Therapists Medica…" at bounding box center [575, 42] width 1150 height 85
click at [617, 58] on link "Dashboard" at bounding box center [620, 43] width 87 height 60
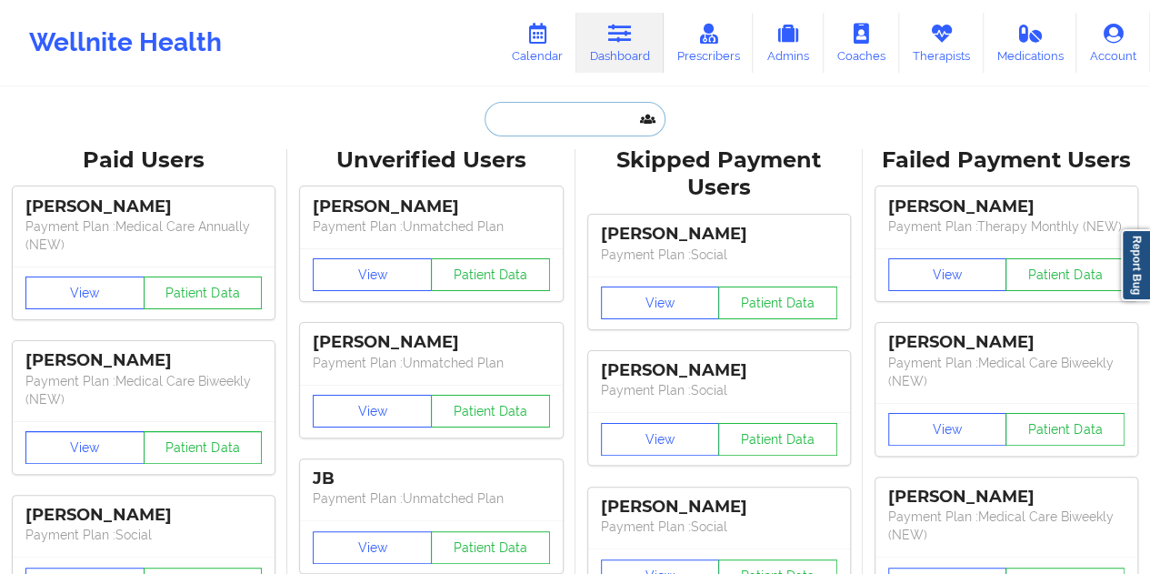
click at [499, 134] on input "text" at bounding box center [575, 119] width 180 height 35
paste input "[EMAIL_ADDRESS][DOMAIN_NAME]"
type input "[EMAIL_ADDRESS][DOMAIN_NAME]"
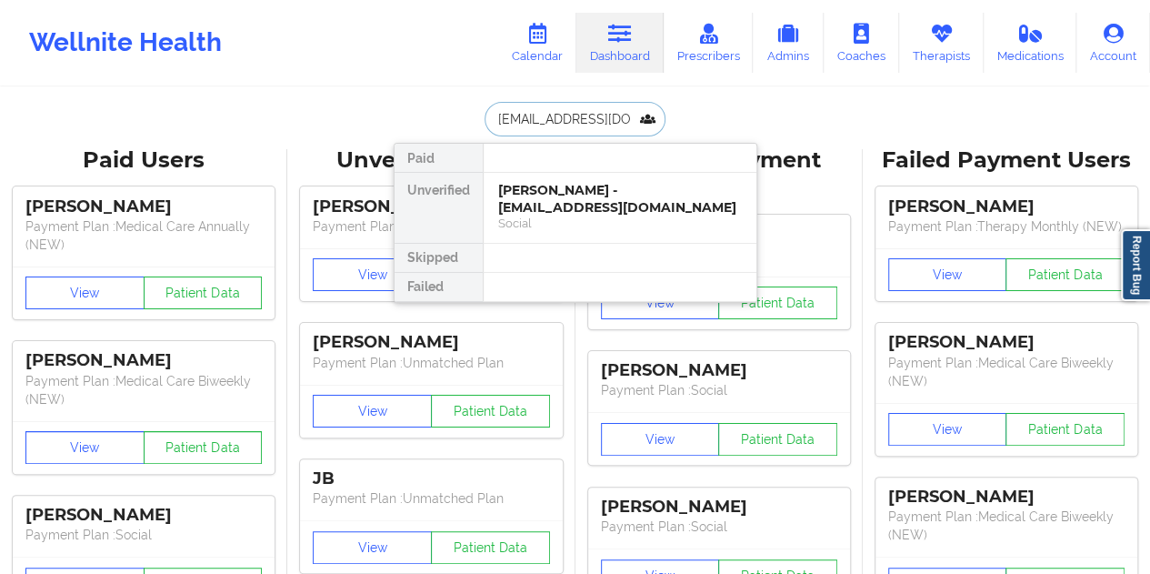
scroll to position [0, 16]
click at [574, 198] on div "[PERSON_NAME] - [EMAIL_ADDRESS][DOMAIN_NAME]" at bounding box center [620, 199] width 244 height 34
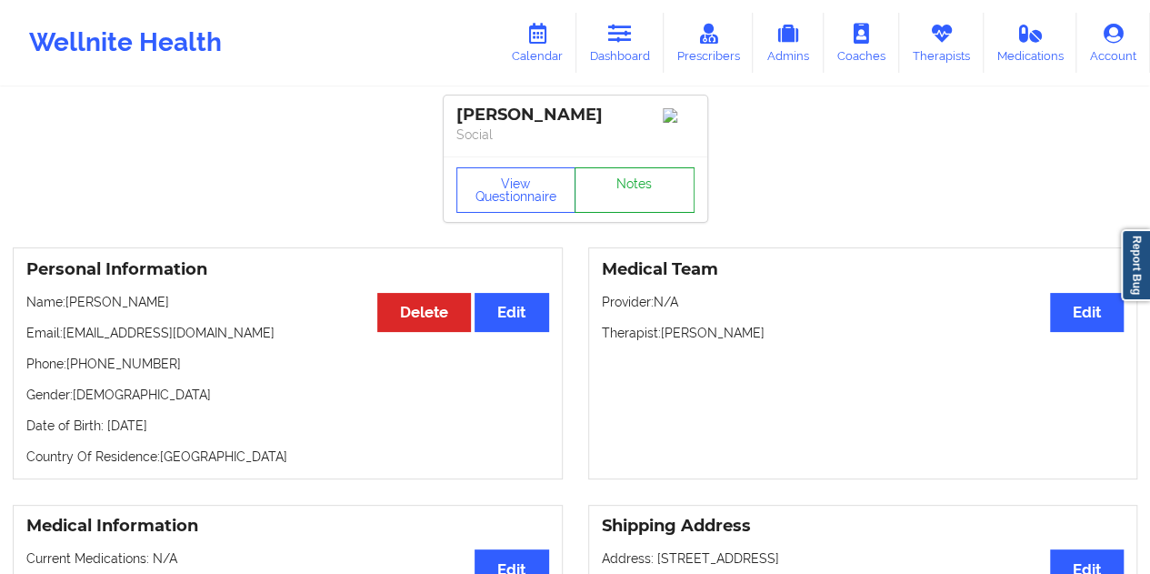
click at [634, 190] on link "Notes" at bounding box center [635, 189] width 120 height 45
